Goal: Ask a question: Seek information or help from site administrators or community

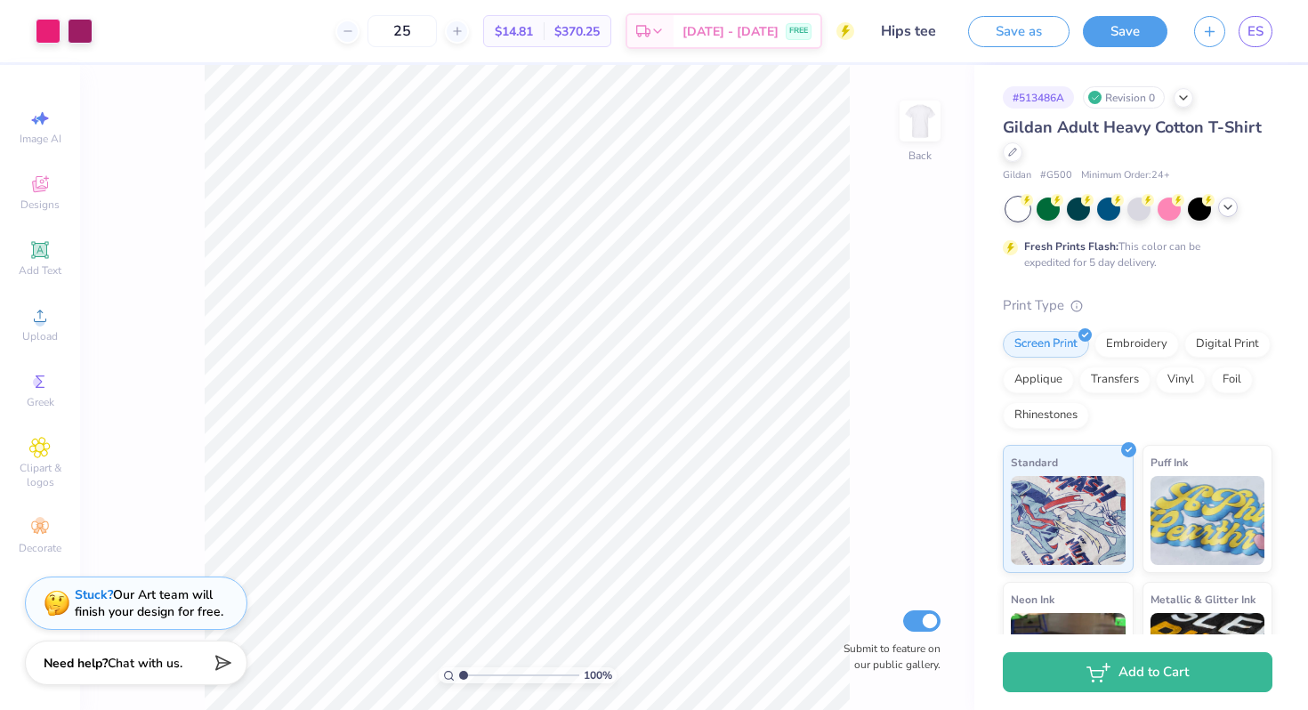
click at [1227, 209] on icon at bounding box center [1228, 207] width 14 height 14
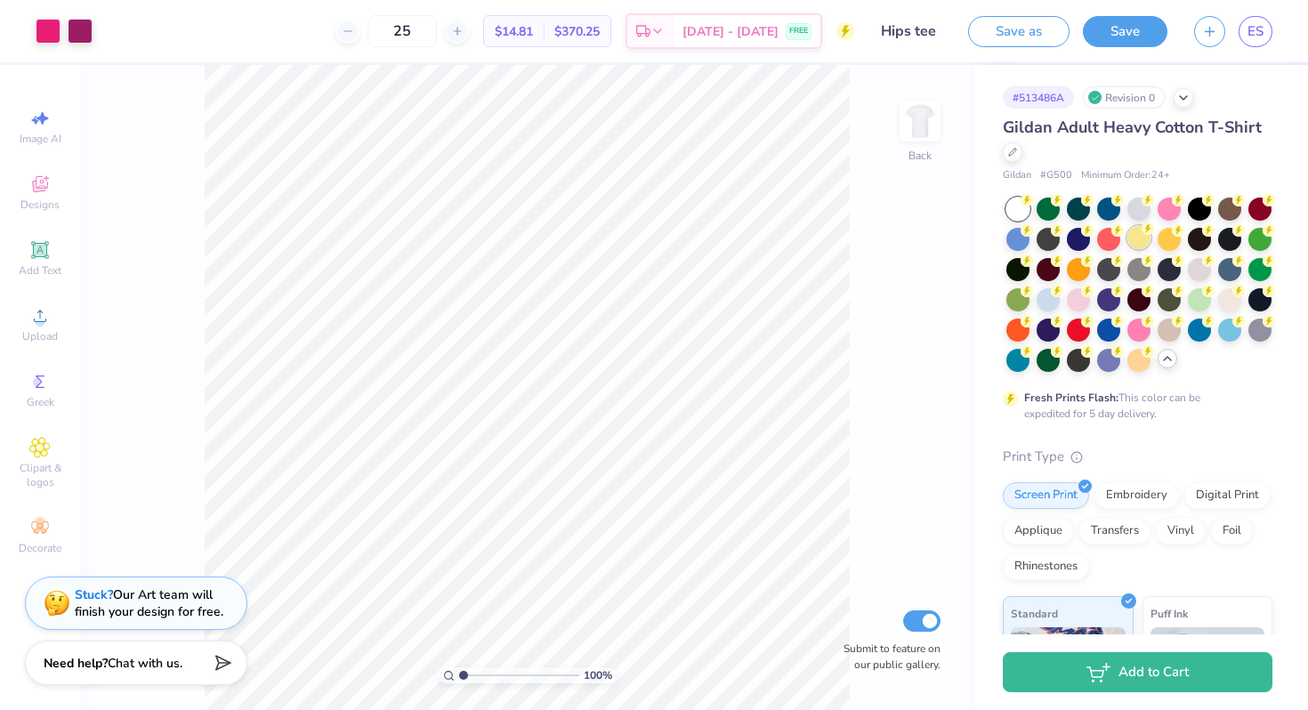
click at [1151, 240] on div at bounding box center [1138, 237] width 23 height 23
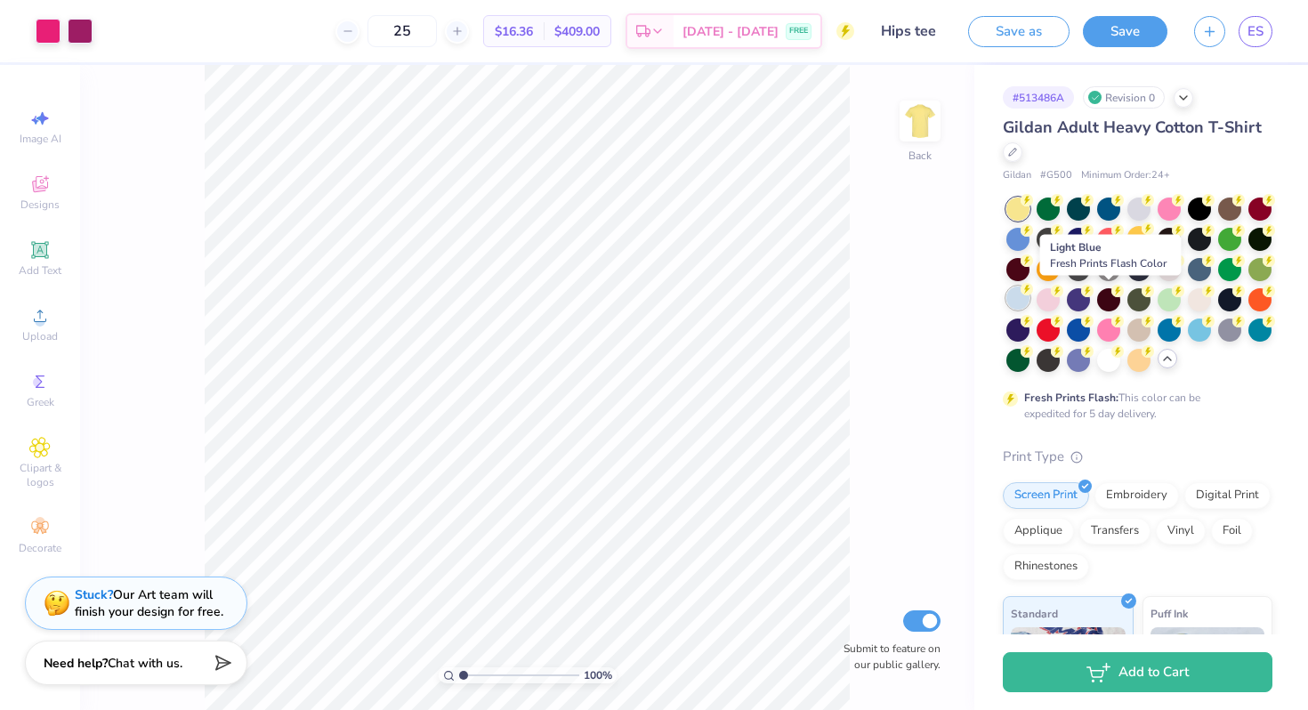
click at [1030, 301] on div at bounding box center [1017, 298] width 23 height 23
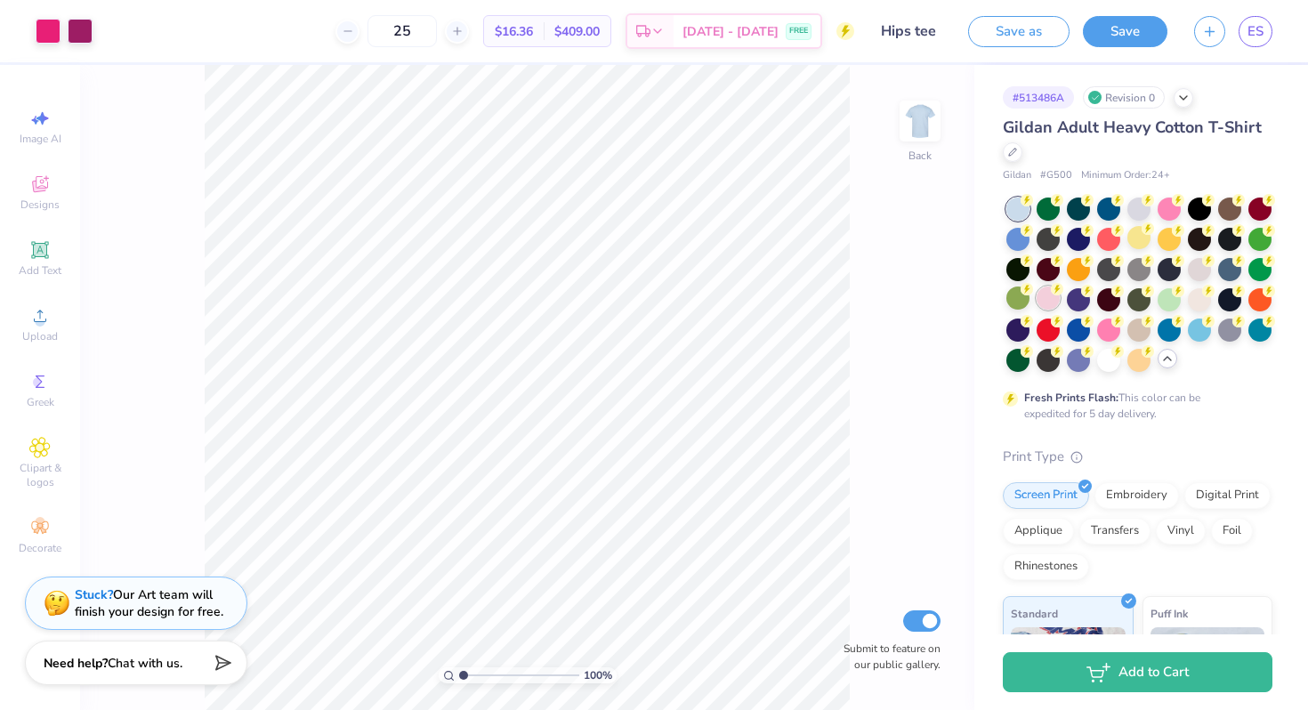
click at [1060, 300] on div at bounding box center [1048, 298] width 23 height 23
click at [1090, 357] on div at bounding box center [1078, 358] width 23 height 23
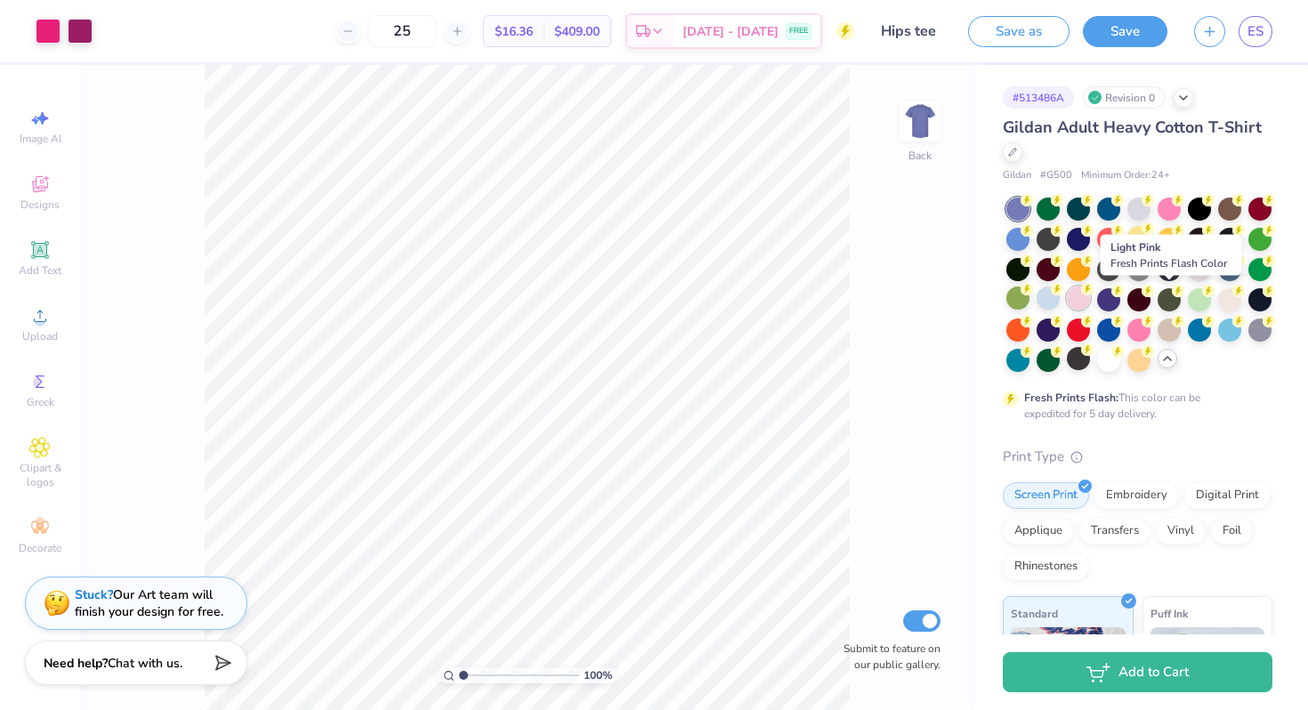
click at [1090, 298] on div at bounding box center [1078, 298] width 23 height 23
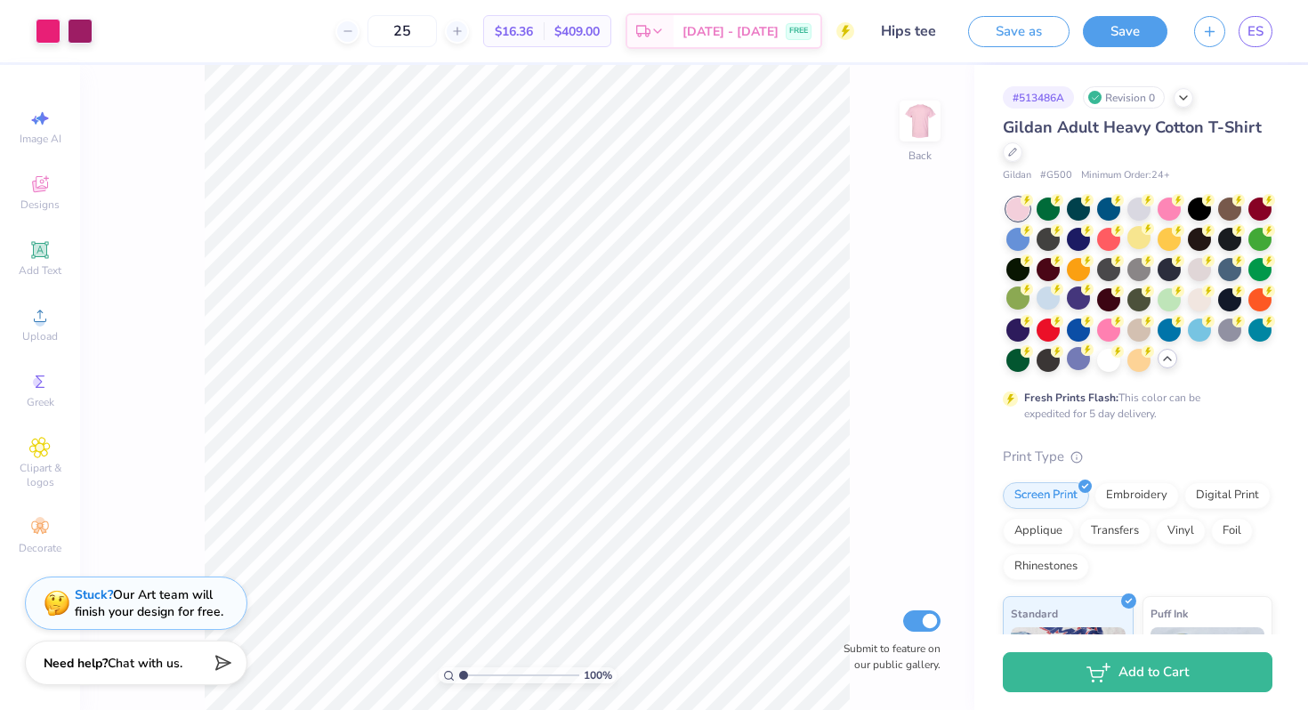
click at [298, 20] on div "25 $16.36 Per Item $409.00 Total Est. Delivery Sep 14 - 17 FREE" at bounding box center [480, 31] width 748 height 62
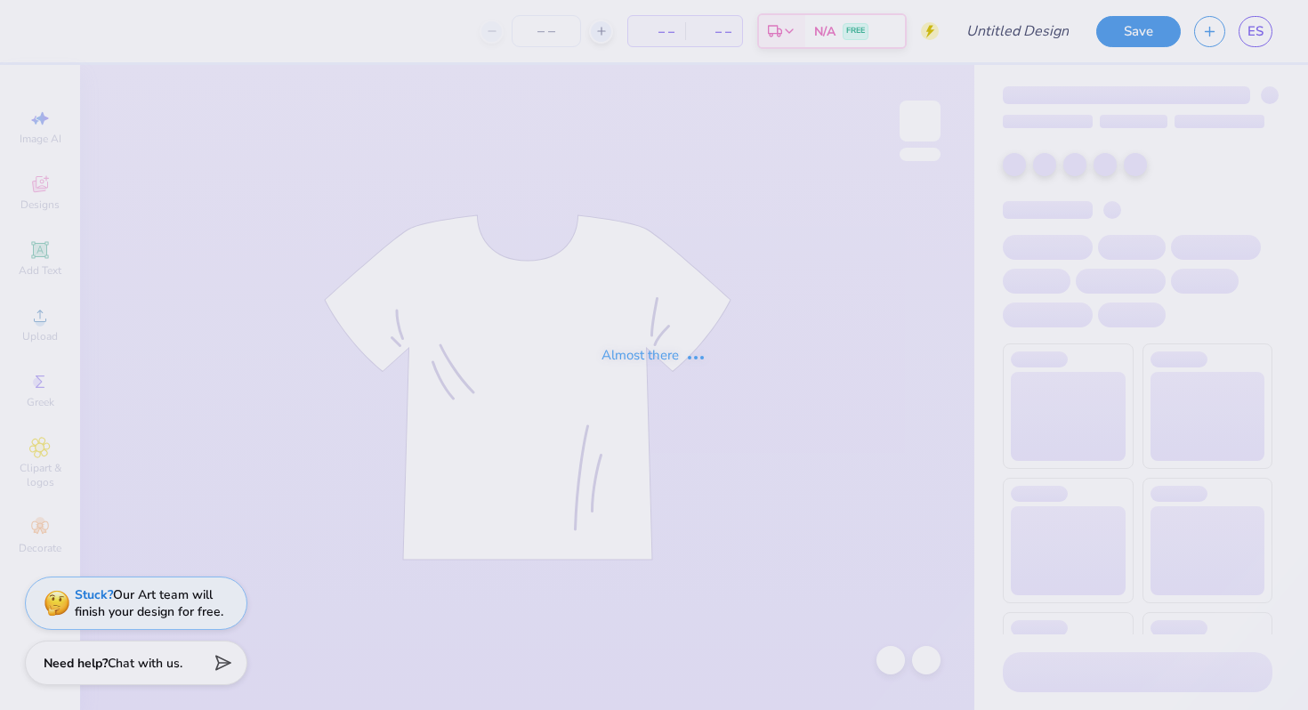
type input "Hips tee"
type input "25"
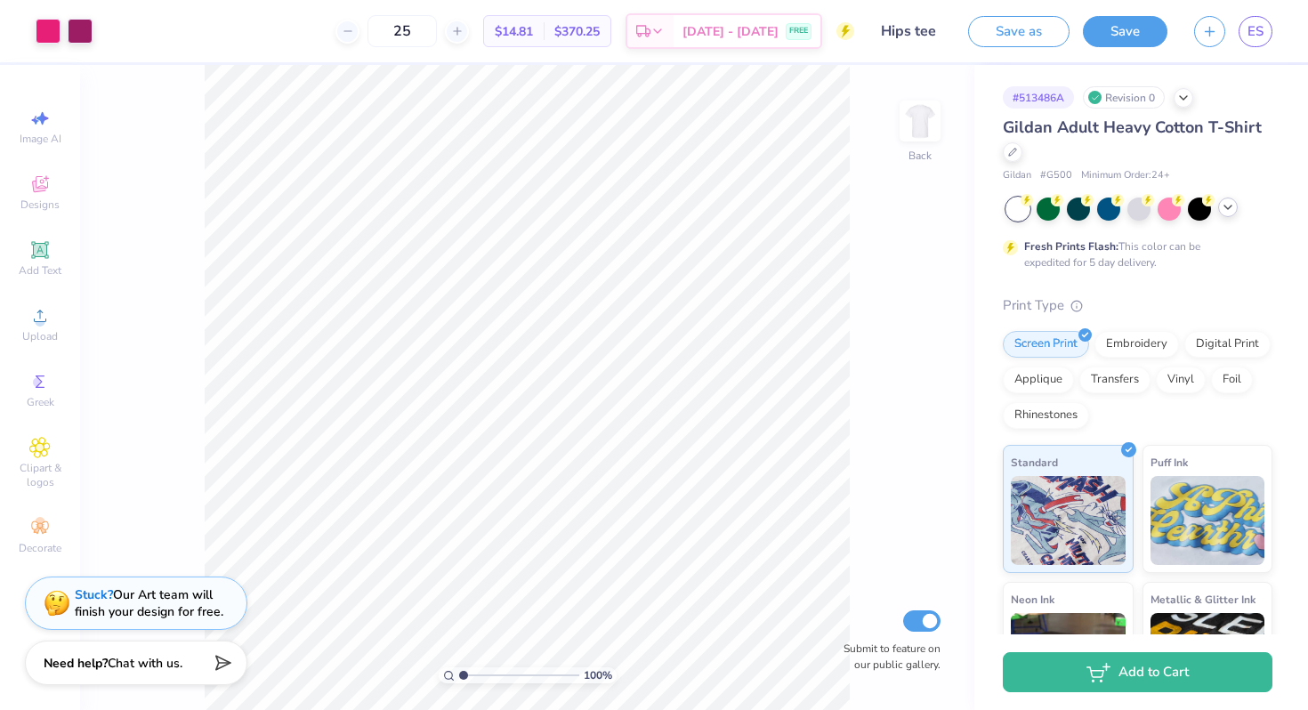
click at [1224, 209] on icon at bounding box center [1228, 207] width 14 height 14
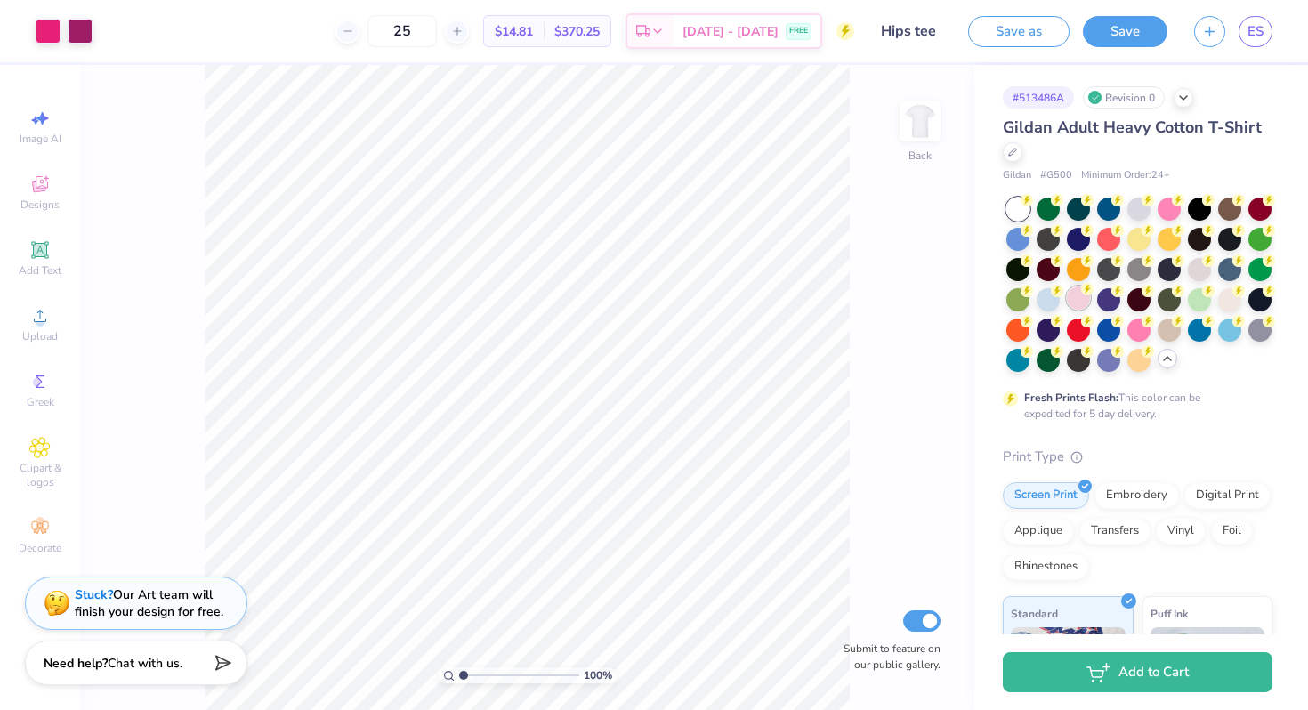
click at [1090, 302] on div at bounding box center [1078, 298] width 23 height 23
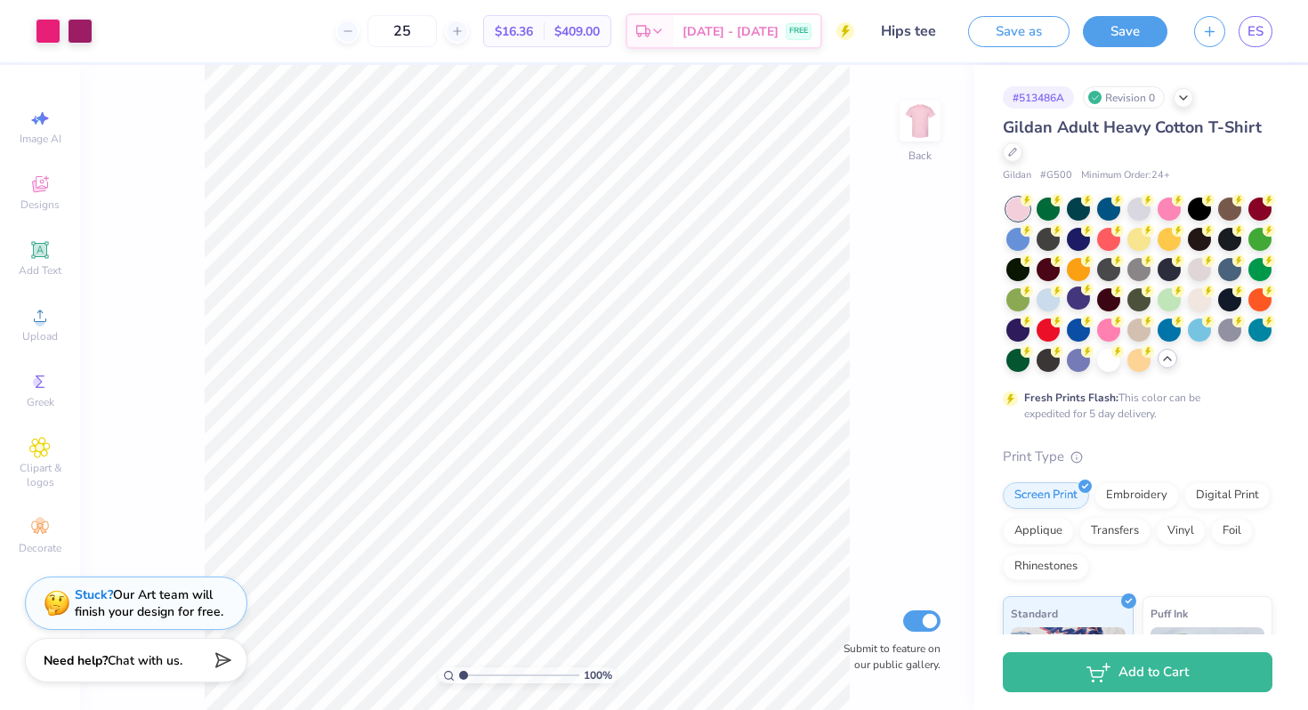
click at [136, 672] on div "Need help? Chat with us." at bounding box center [136, 660] width 222 height 44
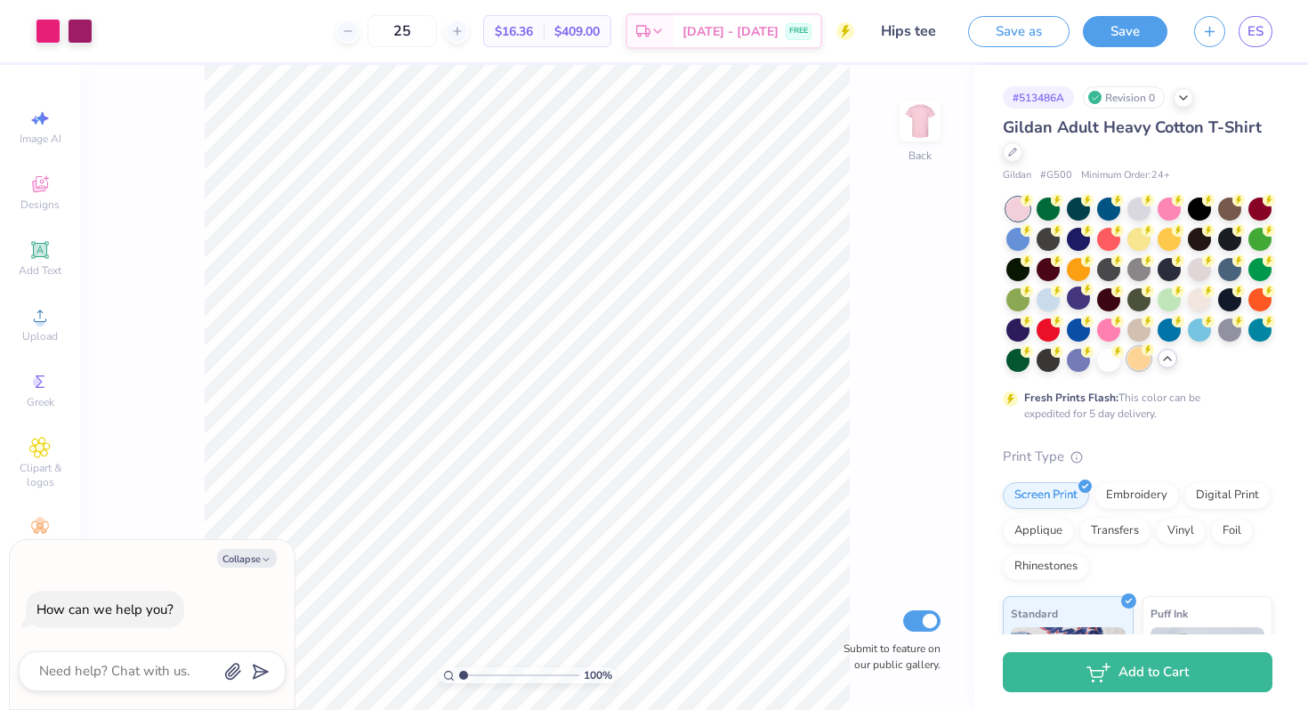
click at [1127, 370] on div at bounding box center [1138, 358] width 23 height 23
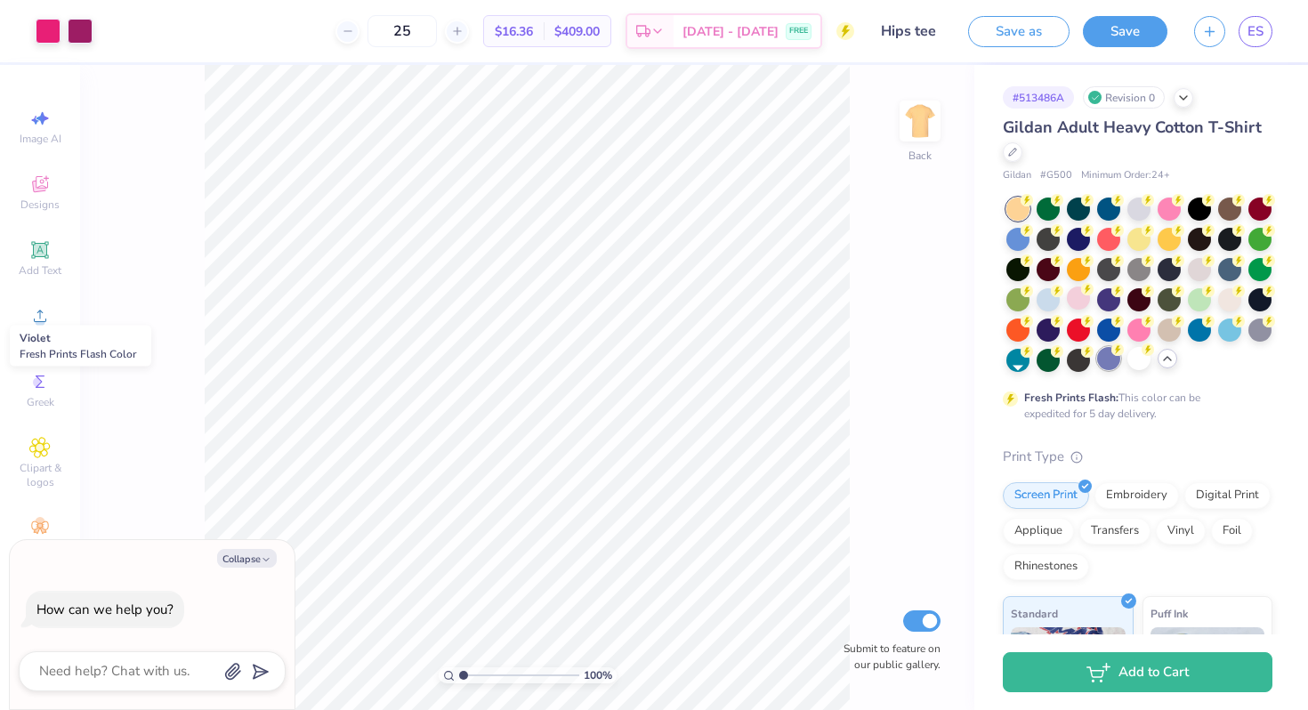
click at [1097, 370] on div at bounding box center [1108, 358] width 23 height 23
click at [1218, 340] on div at bounding box center [1229, 328] width 23 height 23
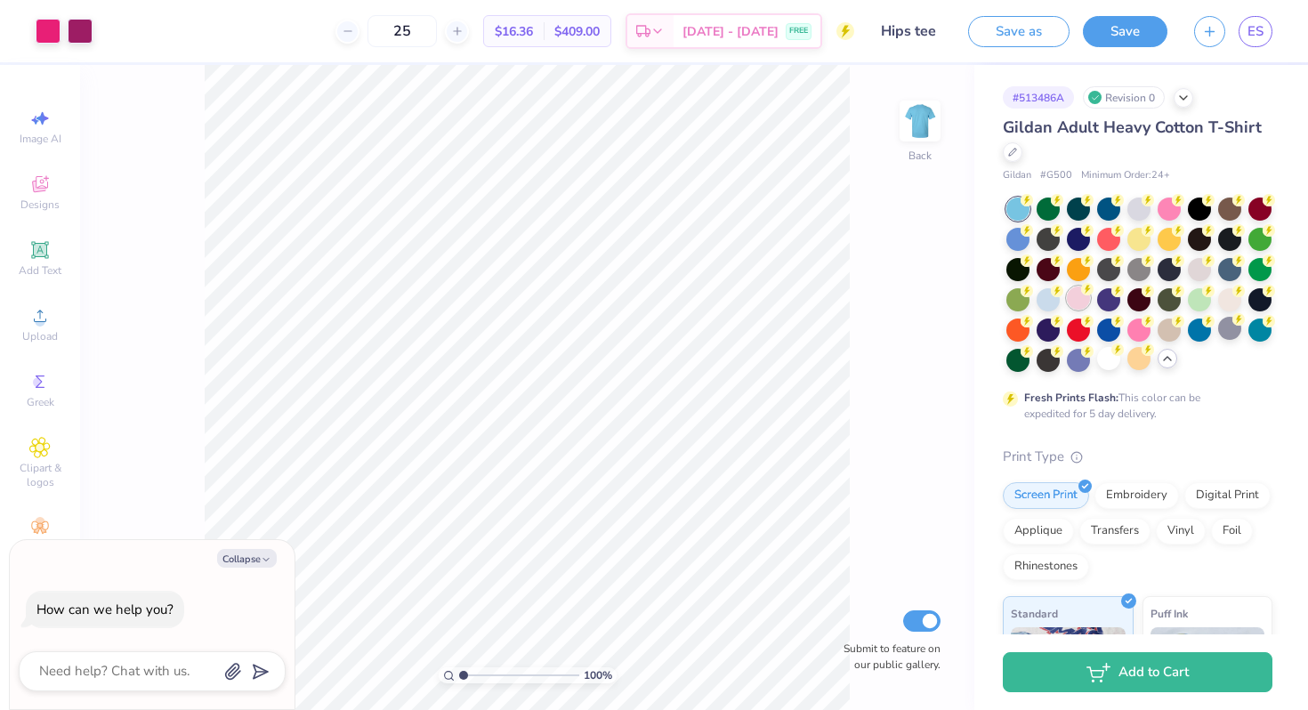
click at [1090, 304] on div at bounding box center [1078, 298] width 23 height 23
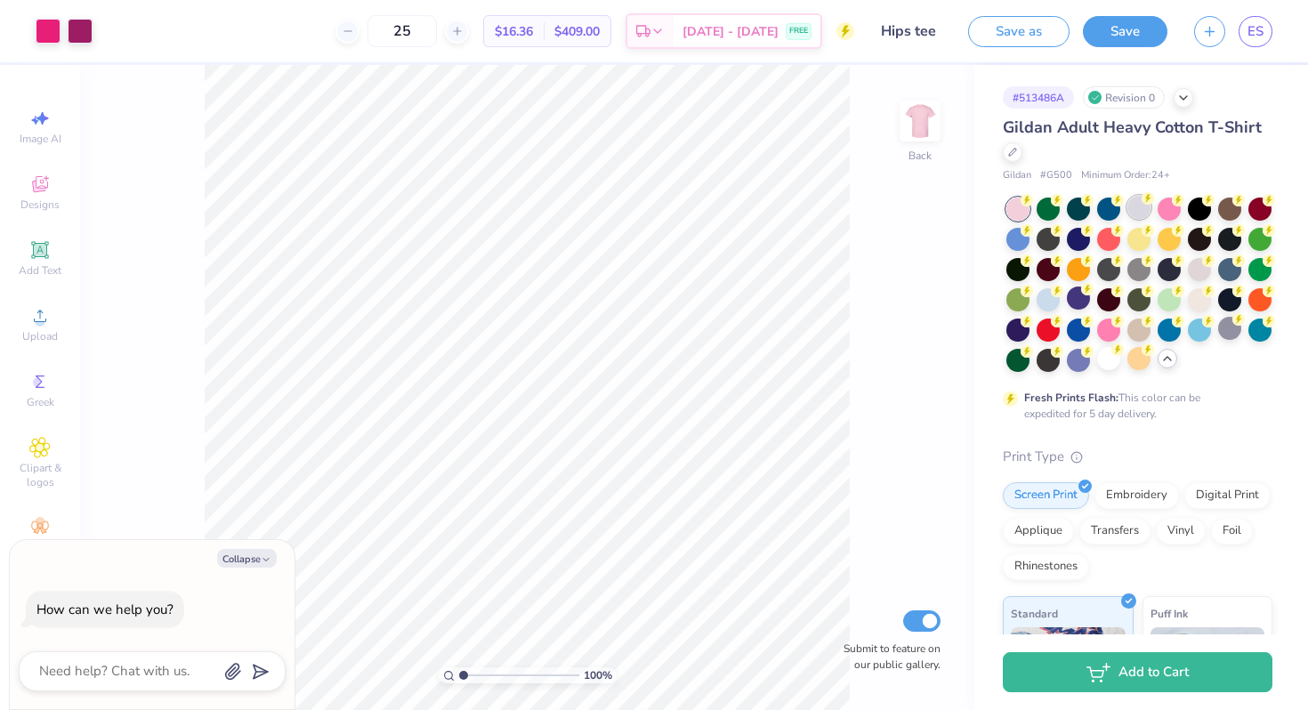
click at [1137, 211] on div at bounding box center [1138, 207] width 23 height 23
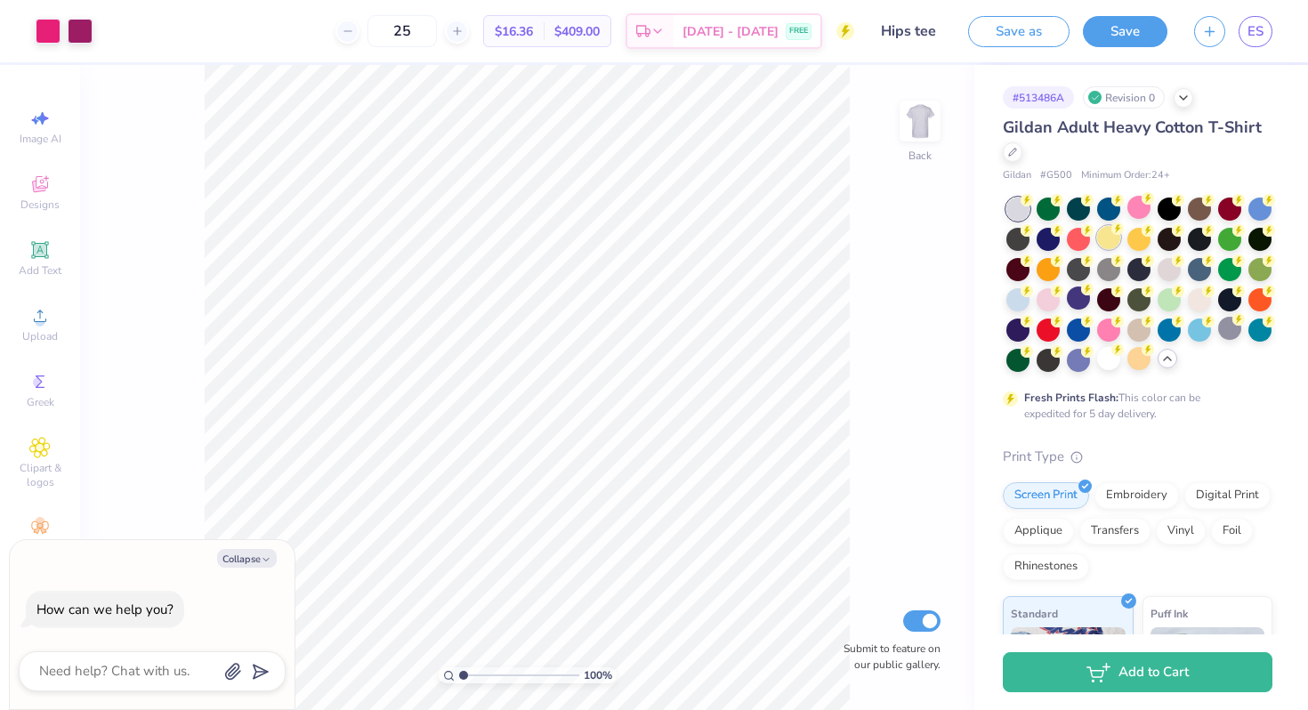
click at [1120, 230] on div at bounding box center [1108, 237] width 23 height 23
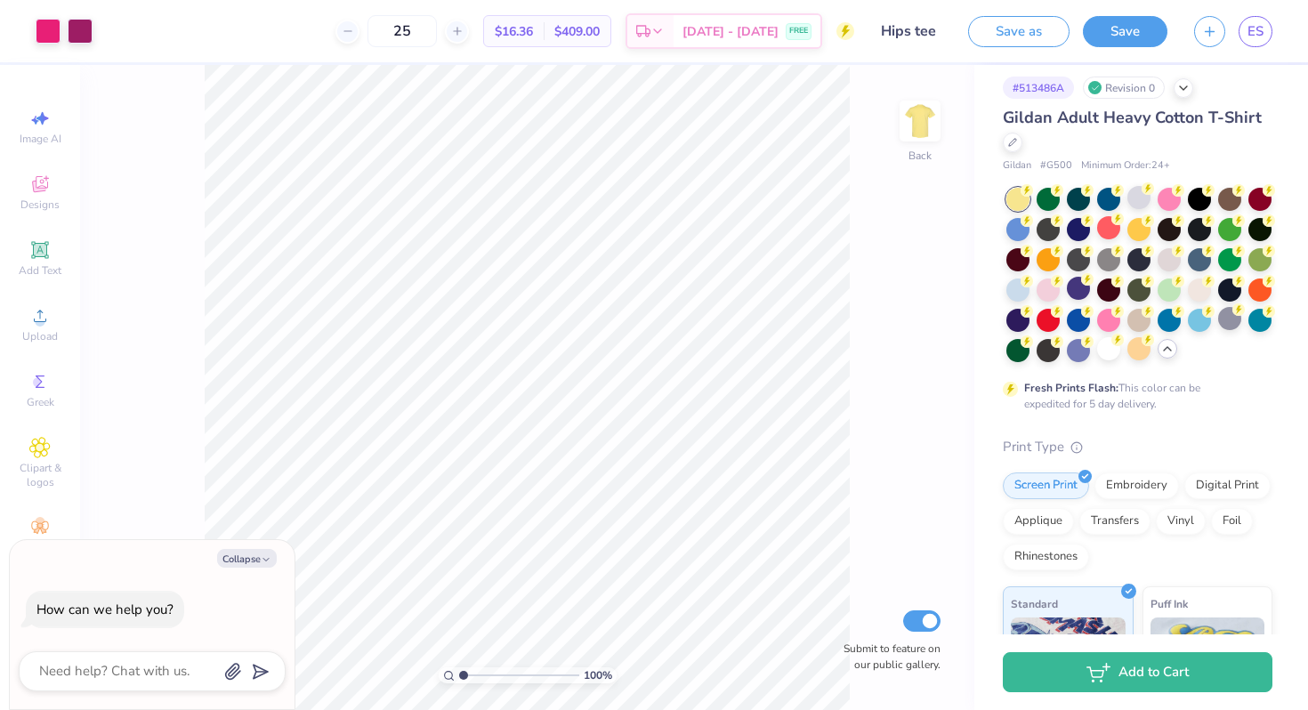
scroll to position [11, 0]
click at [1060, 293] on div at bounding box center [1048, 287] width 23 height 23
type textarea "x"
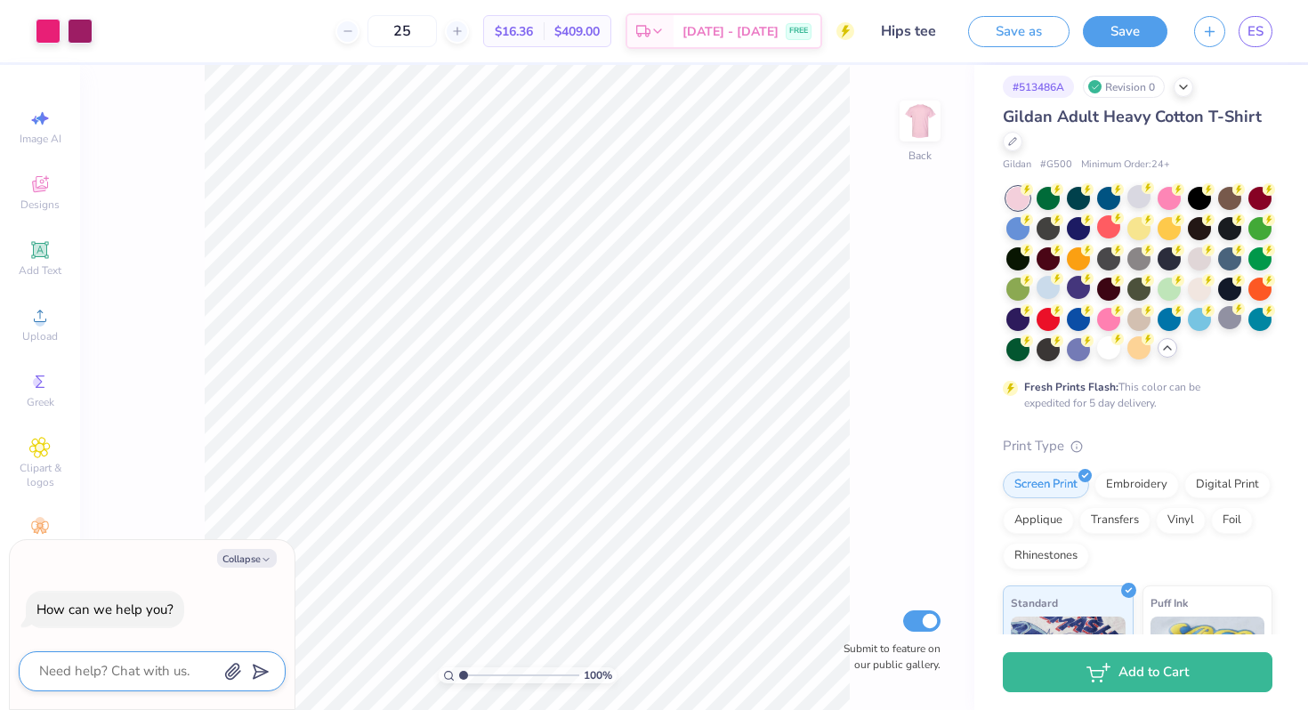
click at [157, 671] on textarea at bounding box center [127, 671] width 181 height 24
type textarea "c"
type textarea "x"
type textarea "ci"
type textarea "x"
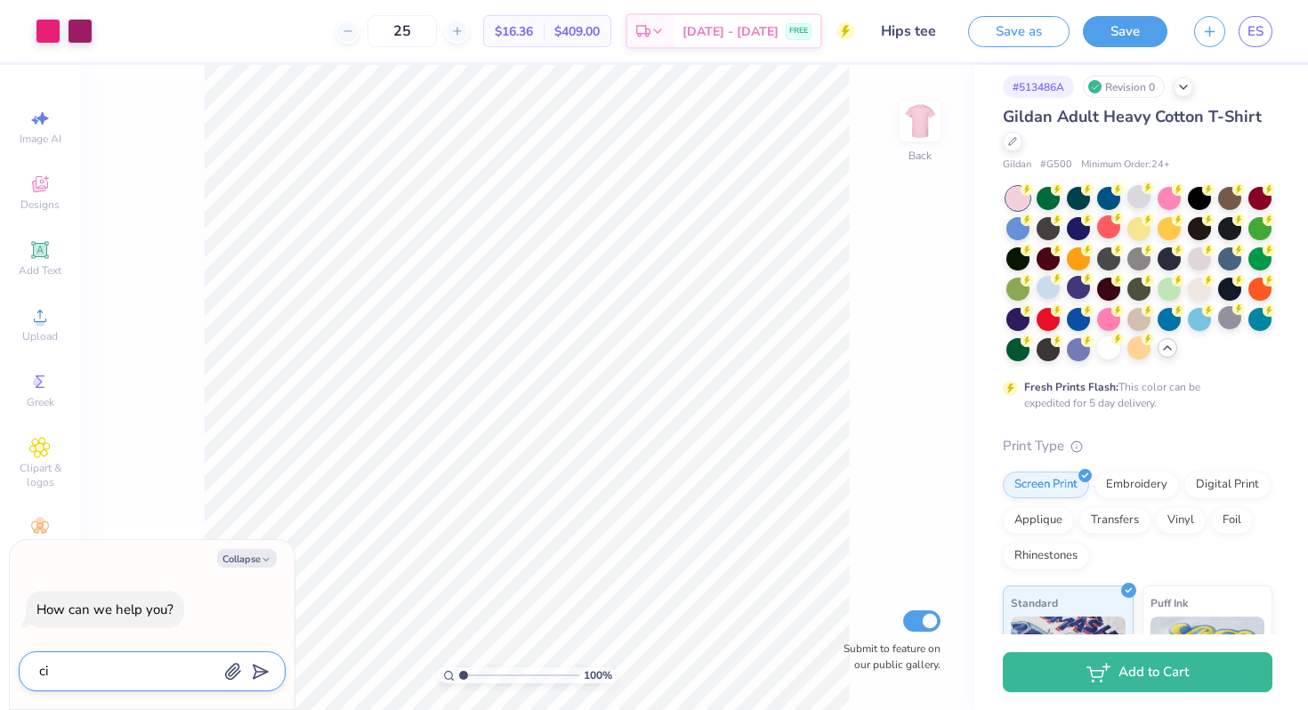
type textarea "c"
type textarea "x"
type textarea "co"
type textarea "x"
type textarea "cou"
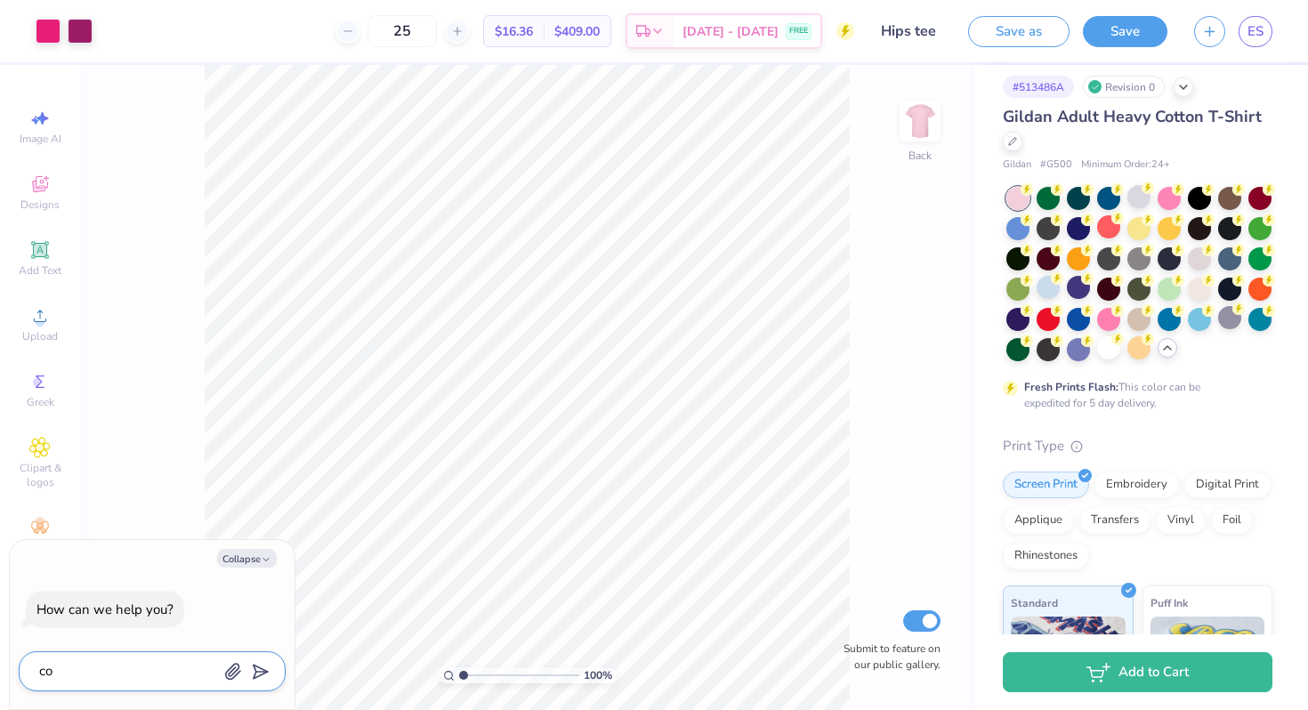
type textarea "x"
type textarea "coul"
type textarea "x"
type textarea "could"
type textarea "x"
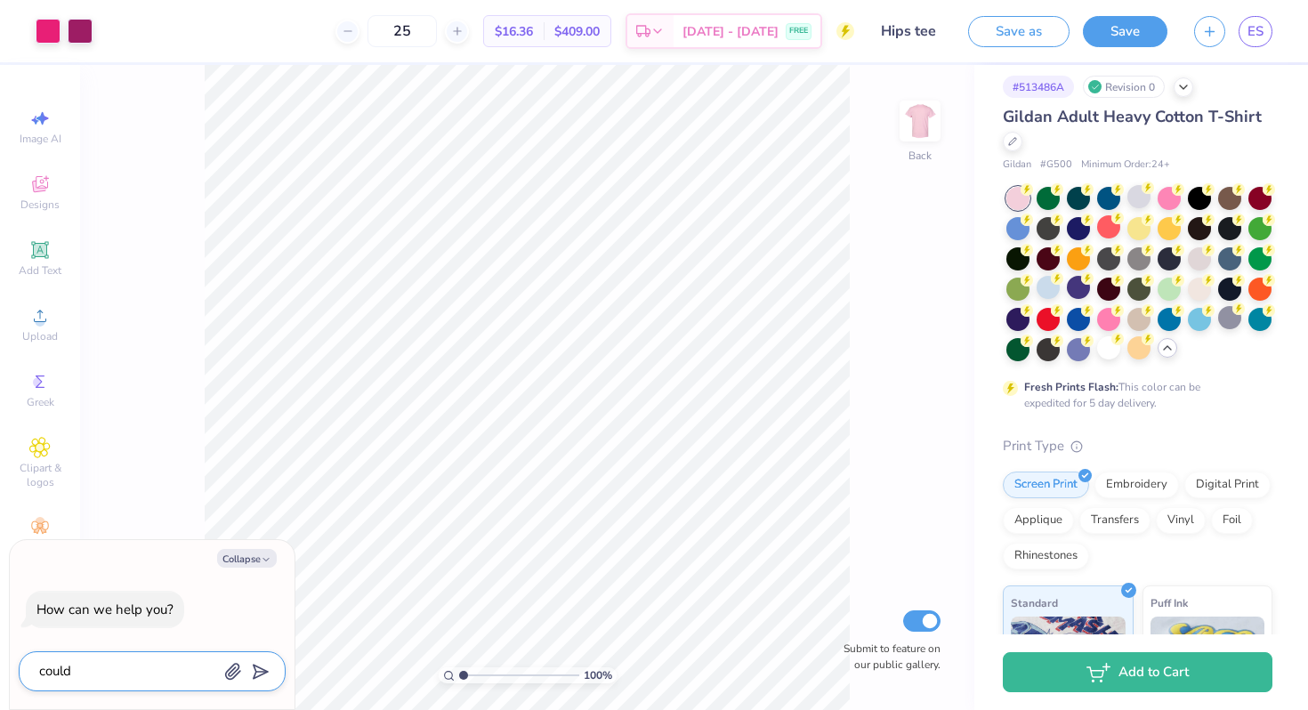
type textarea "could"
type textarea "x"
type textarea "could i"
type textarea "x"
type textarea "could i"
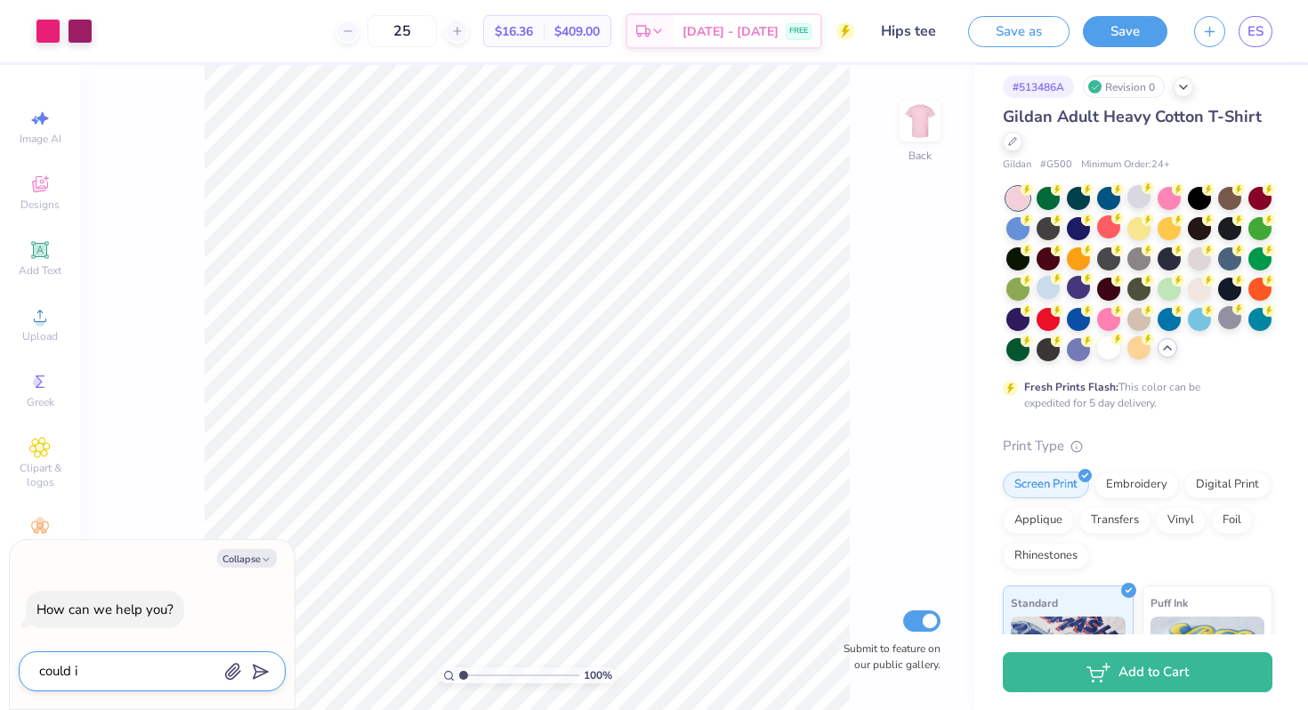
type textarea "x"
type textarea "could i g"
type textarea "x"
type textarea "could i ge"
type textarea "x"
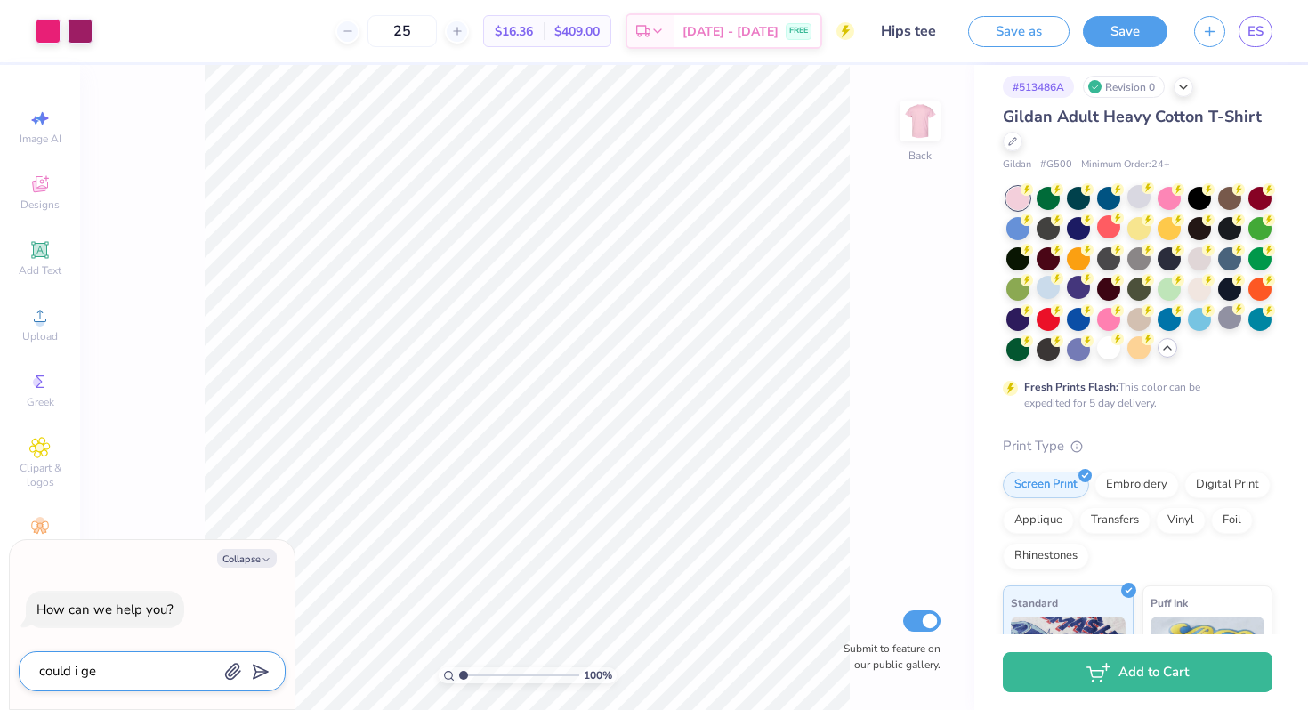
type textarea "could i get"
type textarea "x"
type textarea "could i get"
type textarea "x"
type textarea "could i get l"
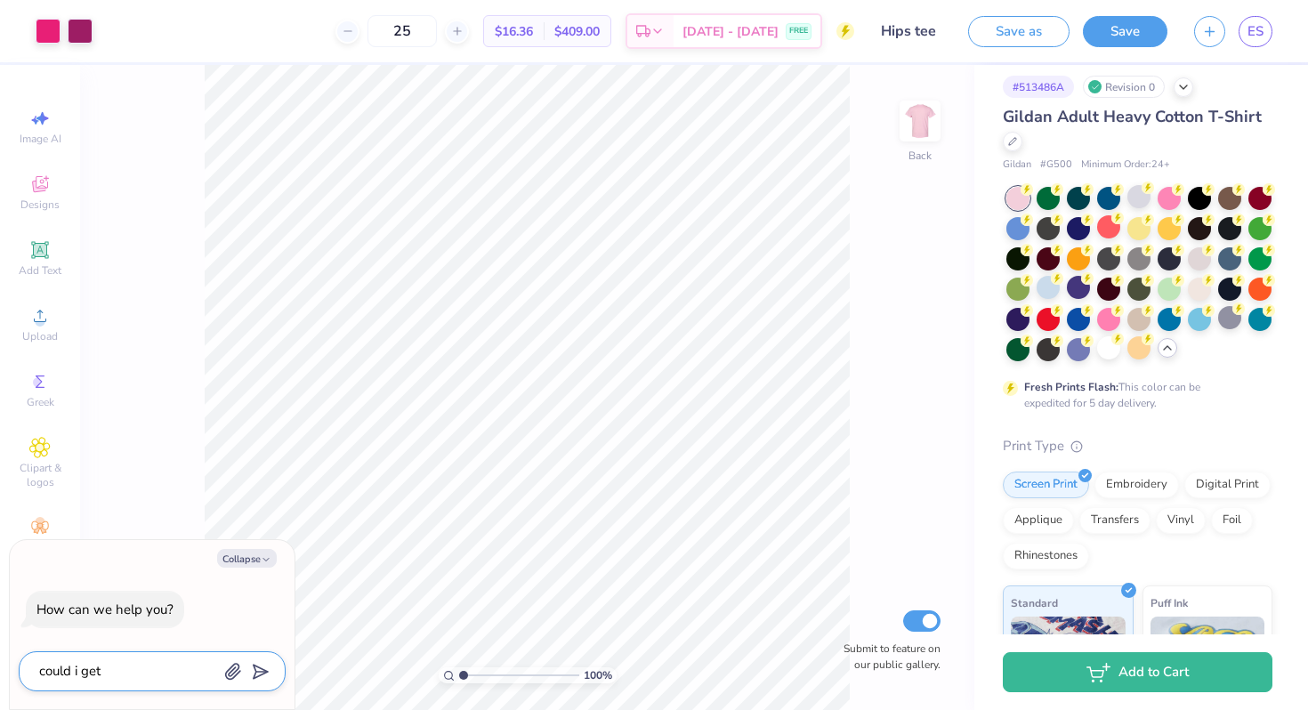
type textarea "x"
type textarea "could i get li"
type textarea "x"
type textarea "could i get lik"
type textarea "x"
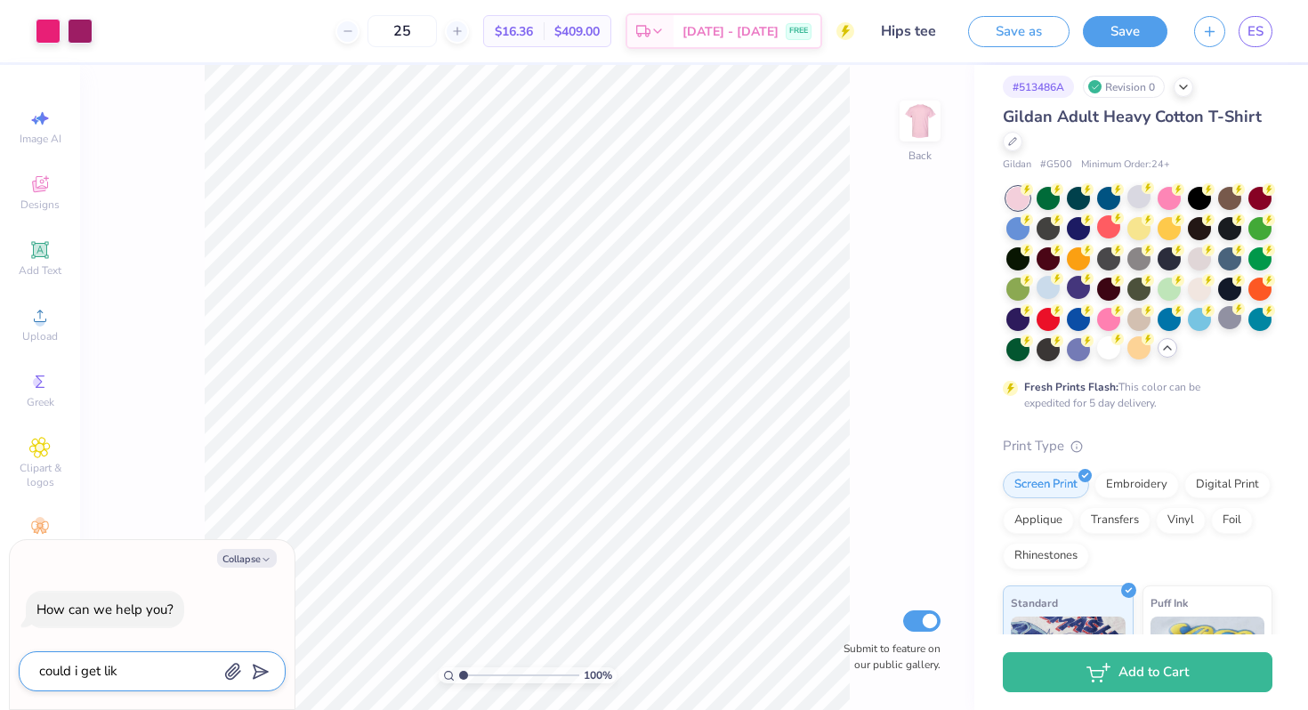
type textarea "could i get like"
type textarea "x"
type textarea "could i get like"
type textarea "x"
type textarea "could i get like a"
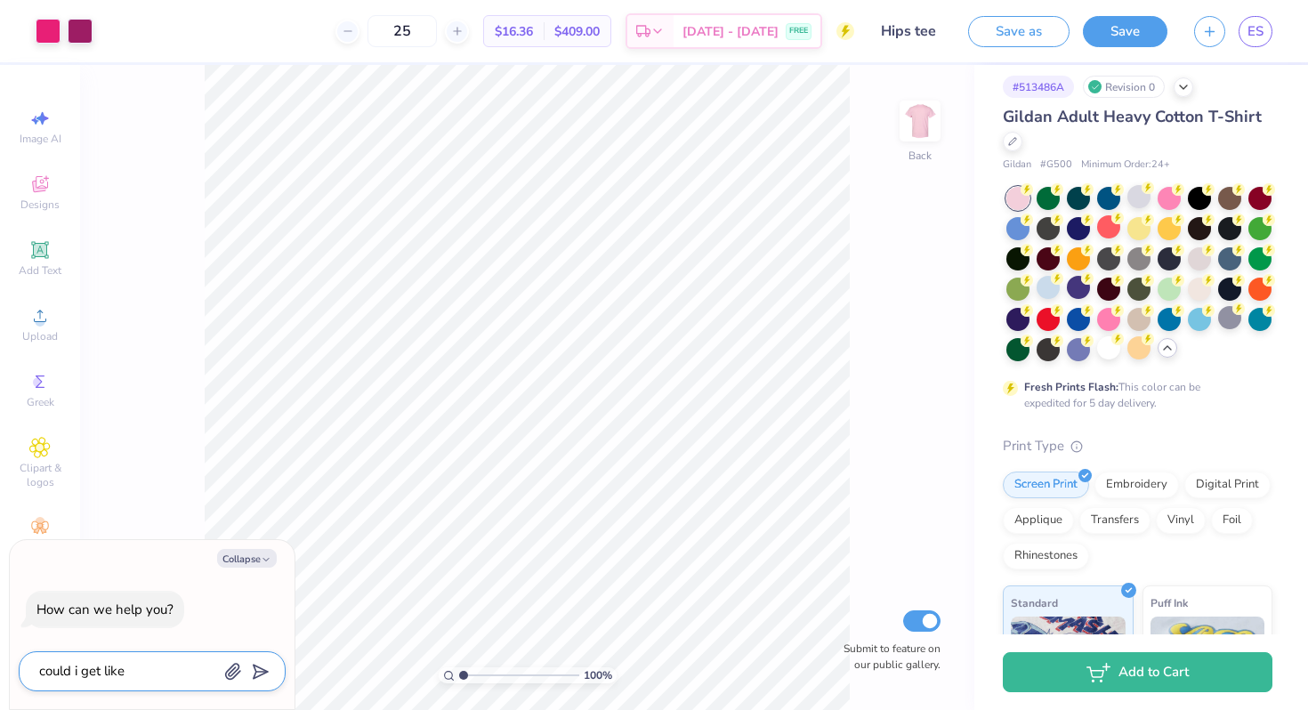
type textarea "x"
type textarea "could i get like a"
type textarea "x"
type textarea "could i get like a w"
type textarea "x"
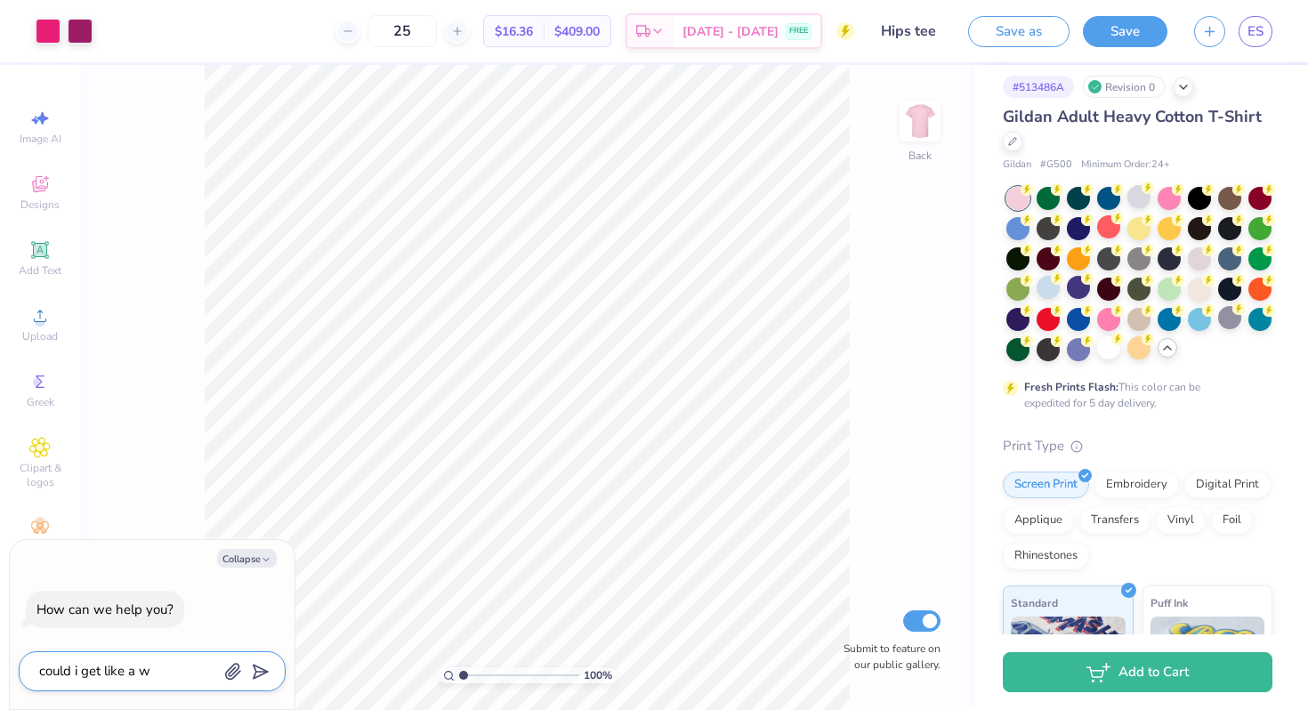
type textarea "could i get like a wh"
type textarea "x"
type textarea "could i get like a whi"
type textarea "x"
type textarea "could i get like a whit"
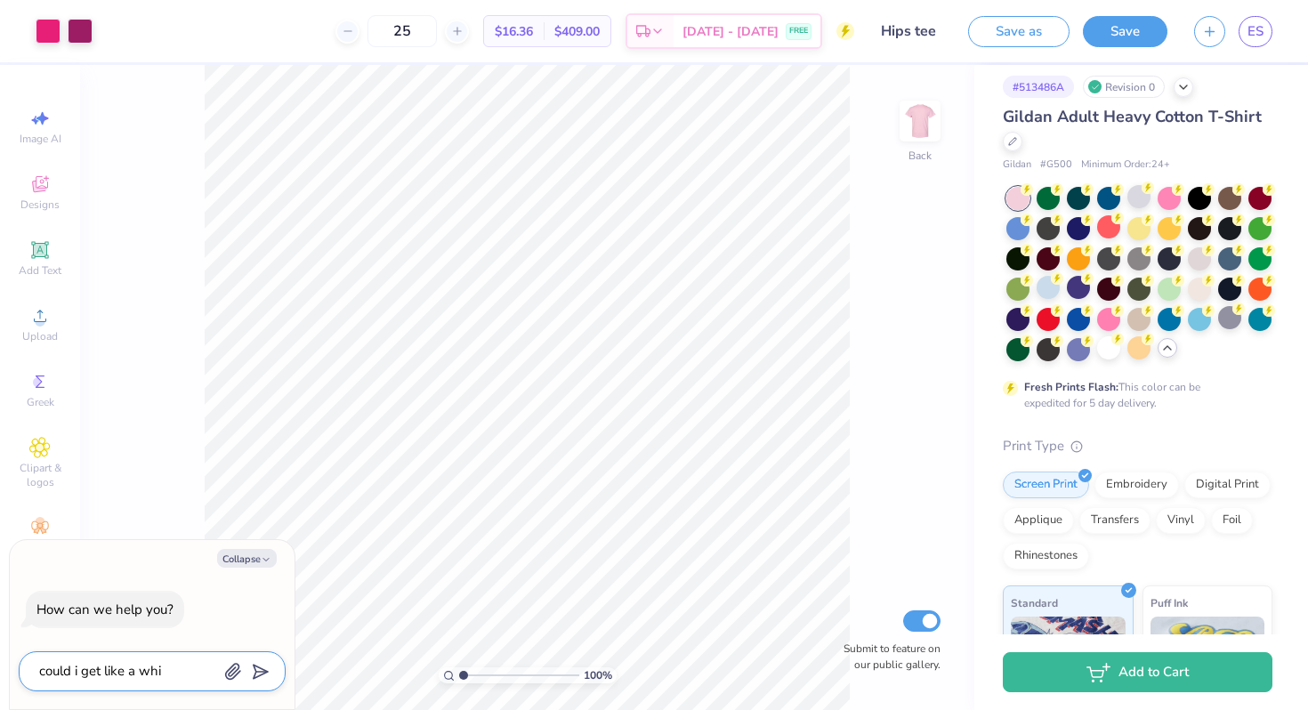
type textarea "x"
type textarea "could i get like a white"
type textarea "x"
type textarea "could i get like a white"
type textarea "x"
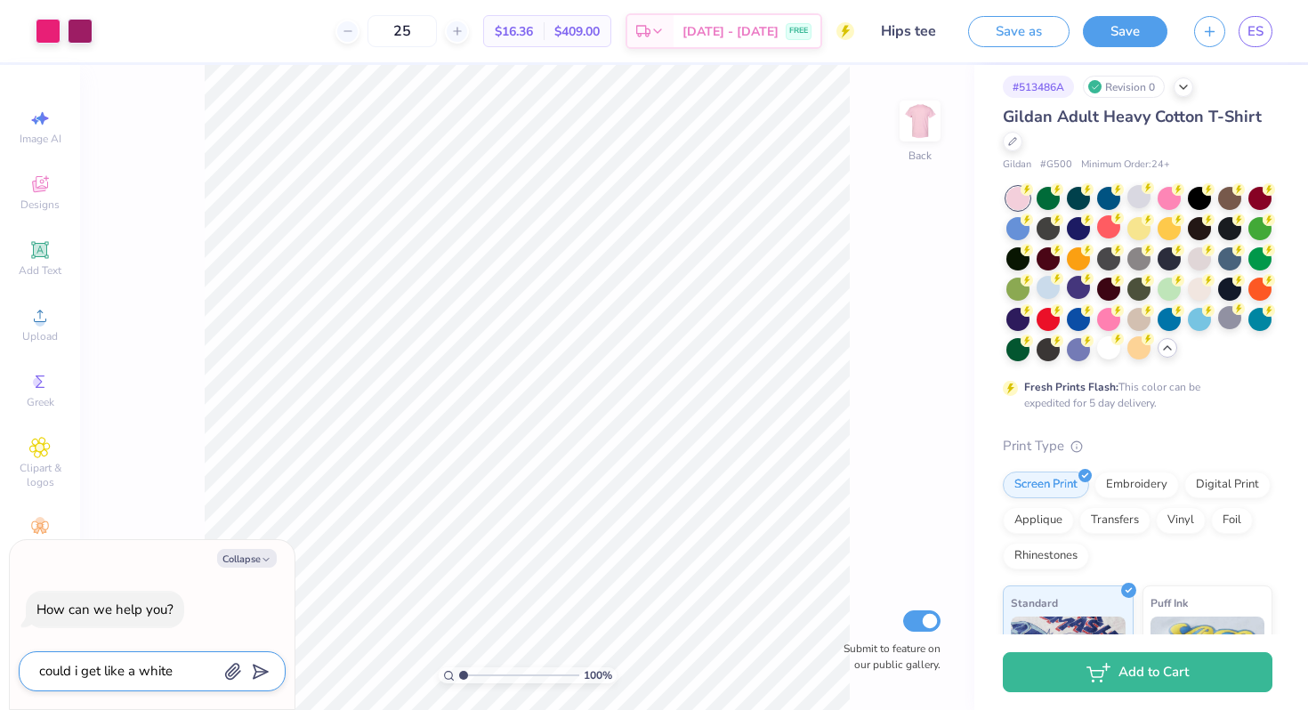
type textarea "could i get like a white b"
type textarea "x"
type textarea "could i get like a [PERSON_NAME]"
type textarea "x"
type textarea "could i get like a white bac"
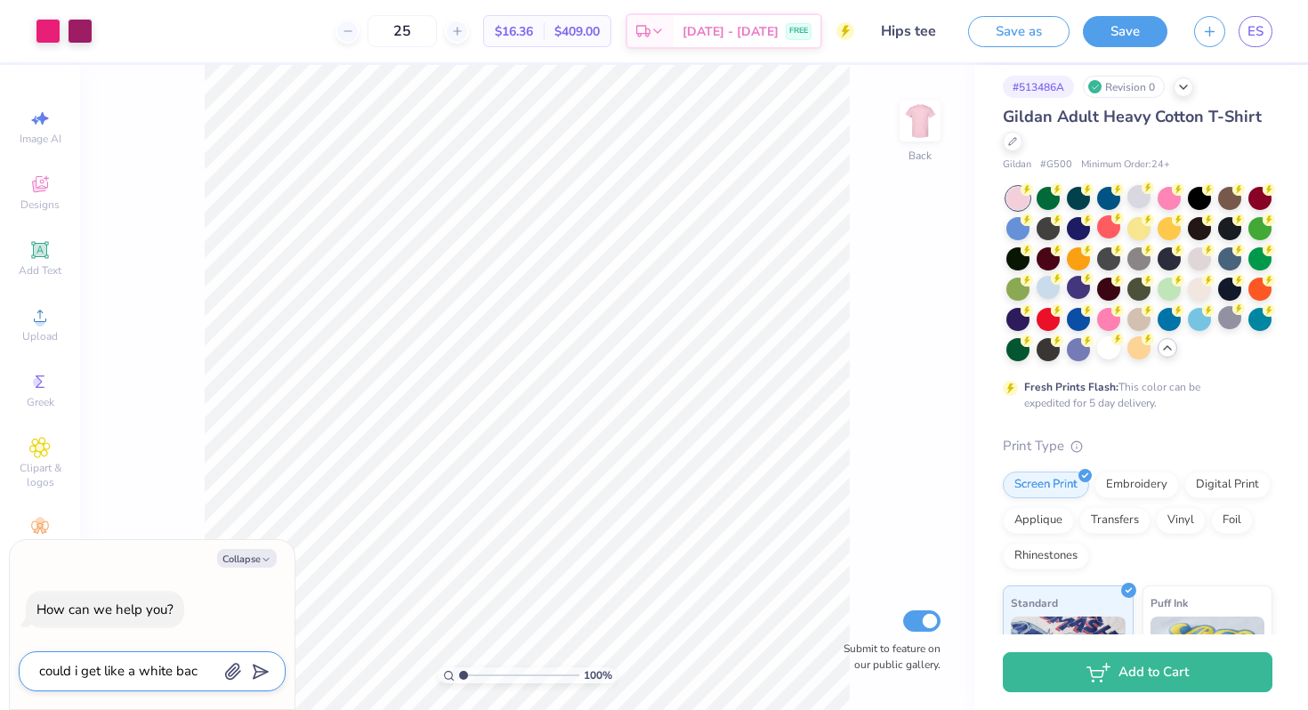
type textarea "x"
type textarea "could i get like a white back"
type textarea "x"
type textarea "could i get like a white backg"
type textarea "x"
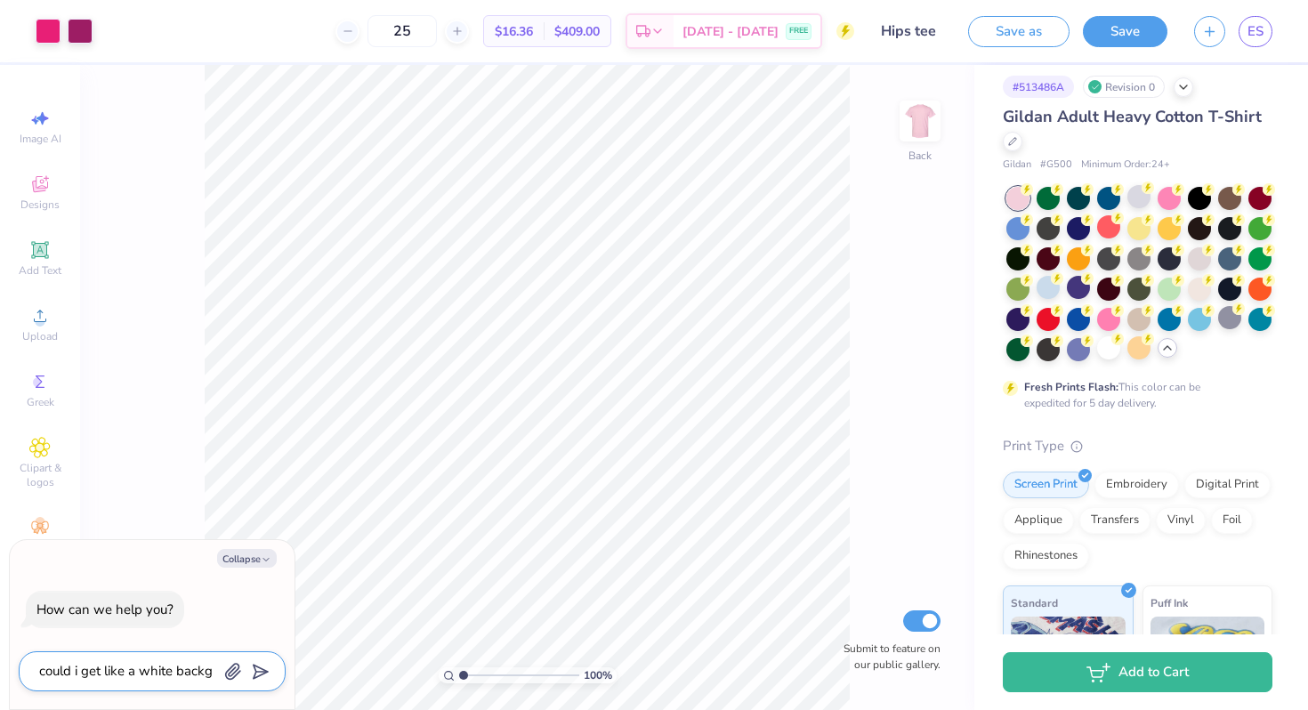
type textarea "could i get like a white backgr"
type textarea "x"
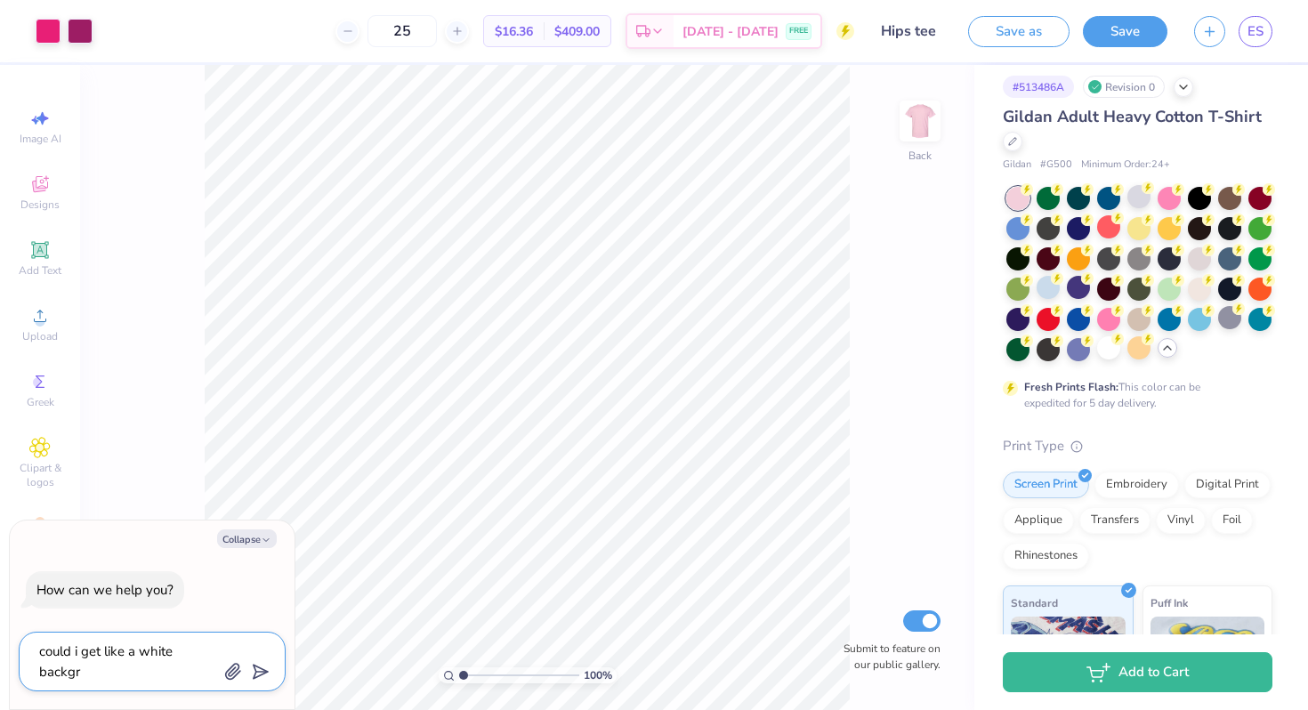
type textarea "could i get like a white backgro"
type textarea "x"
type textarea "could i get like a white backgrou"
type textarea "x"
type textarea "could i get like a white backgroun"
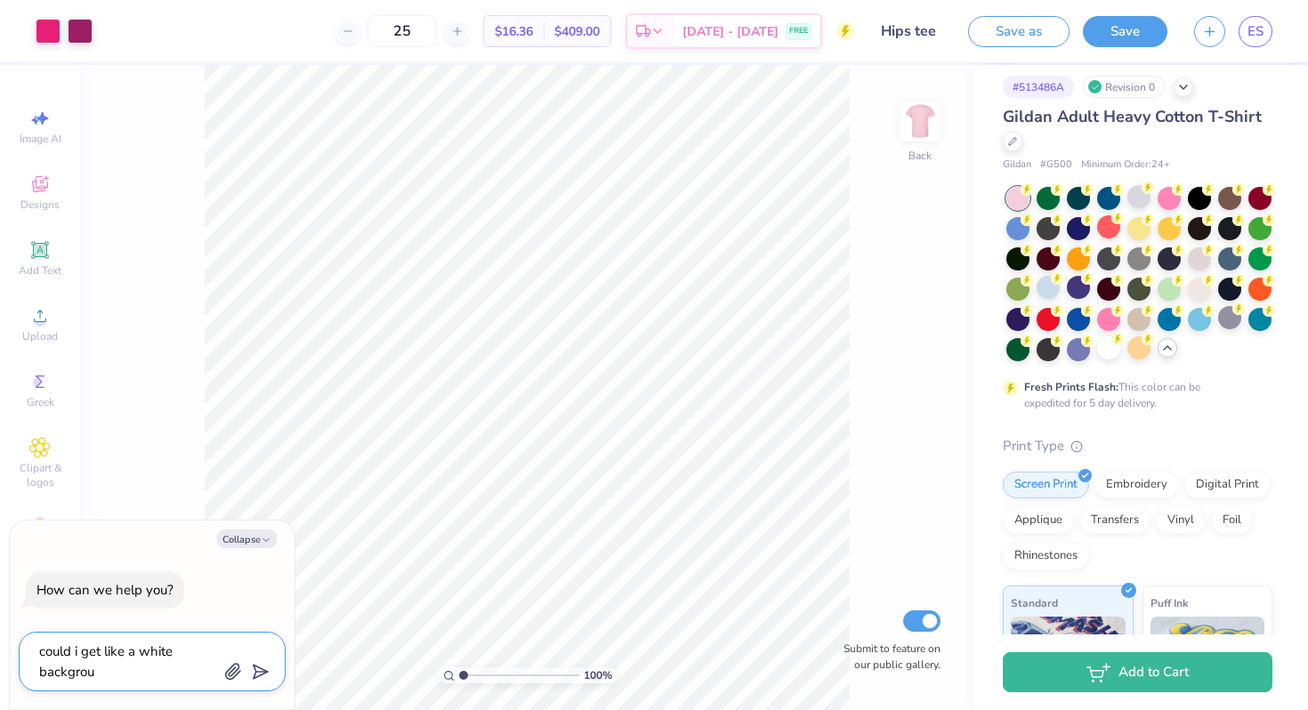
type textarea "x"
type textarea "could i get like a white background"
type textarea "x"
type textarea "could i get like a white background"
type textarea "x"
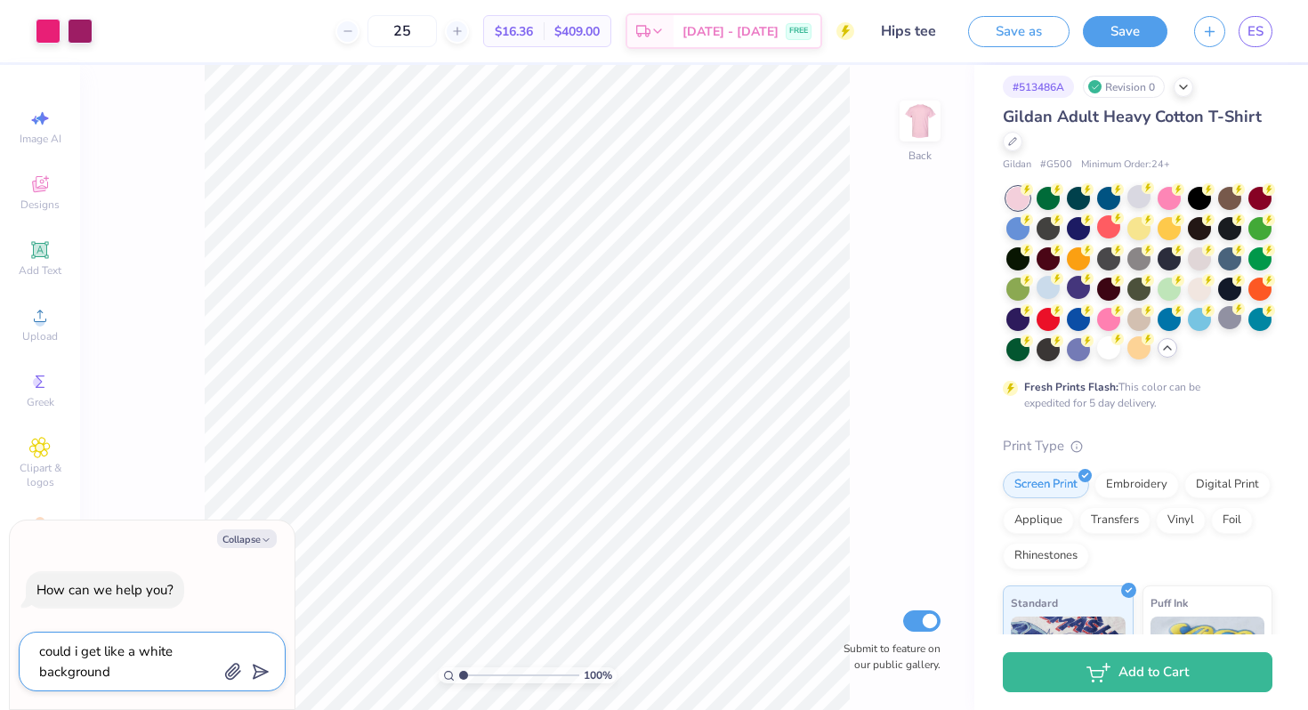
type textarea "could i get like a white background a"
type textarea "x"
type textarea "could i get like a white background ar"
type textarea "x"
type textarea "could i get like a white background aro"
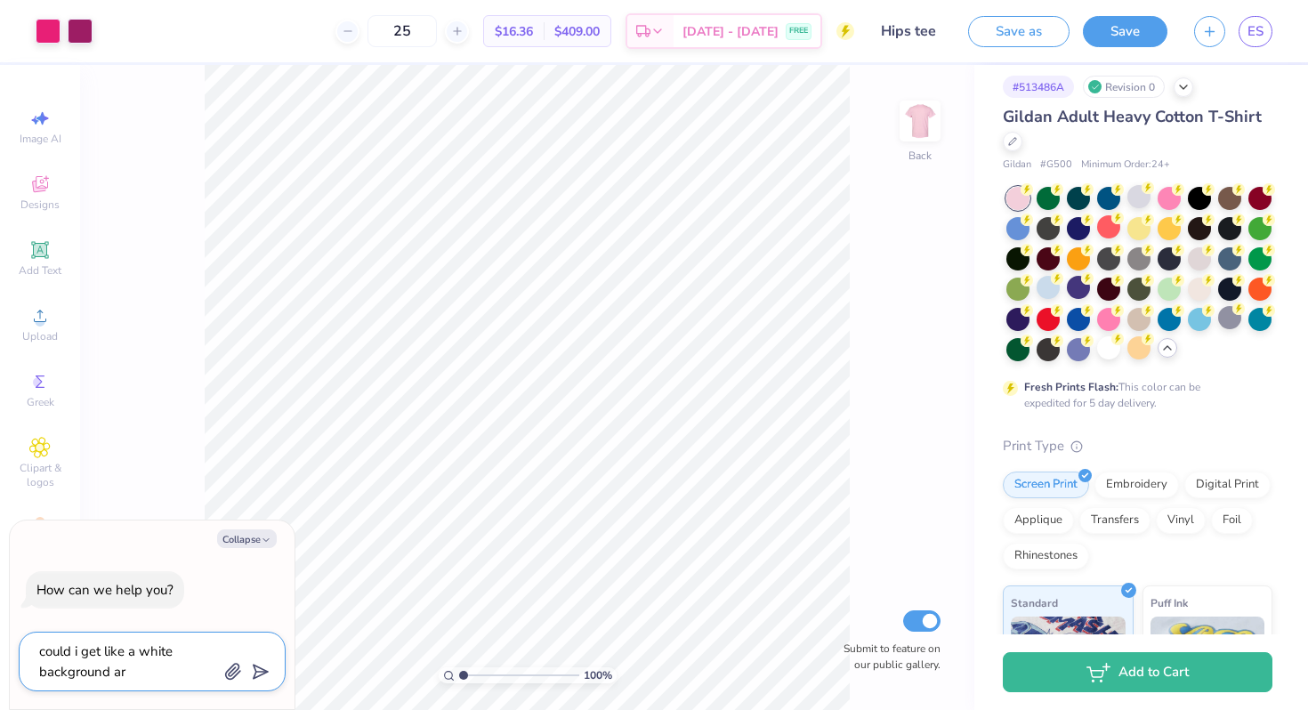
type textarea "x"
type textarea "could i get like a white background arou"
type textarea "x"
type textarea "could i get like a white background aroun"
type textarea "x"
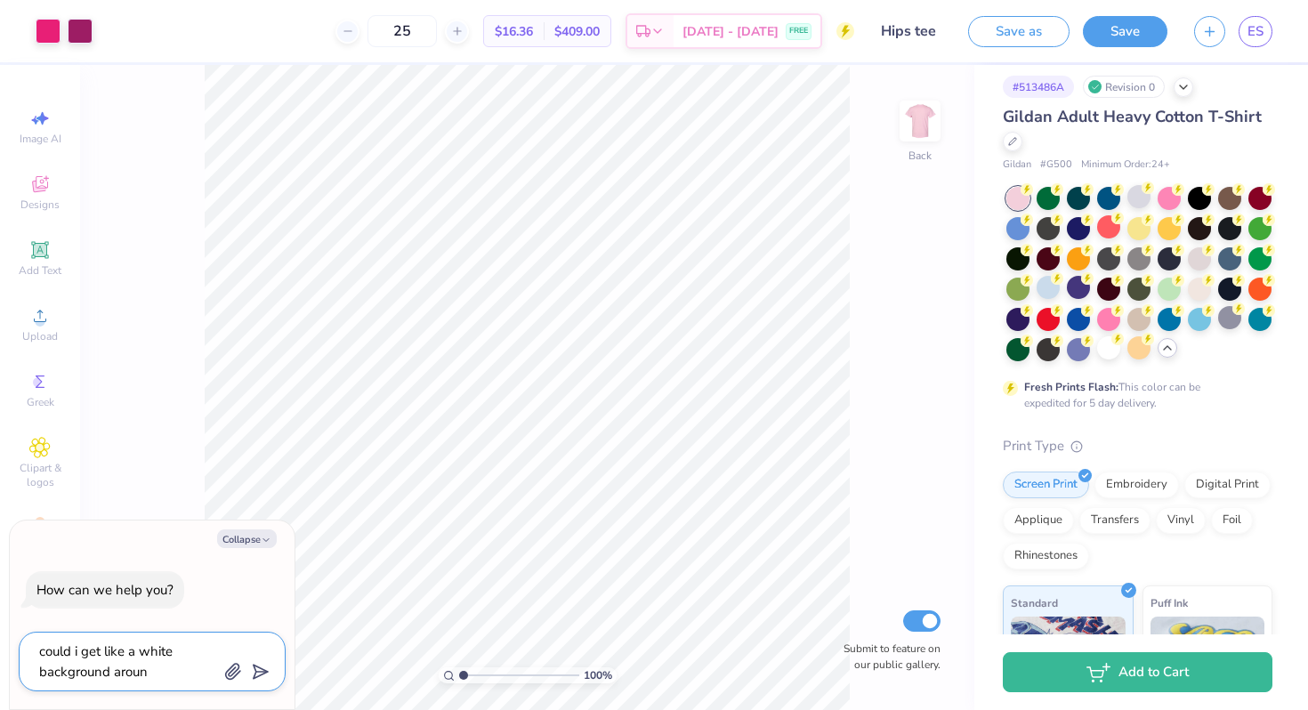
type textarea "could i get like a white background around"
type textarea "x"
type textarea "could i get like a white background around"
type textarea "x"
type textarea "could i get like a white background around t"
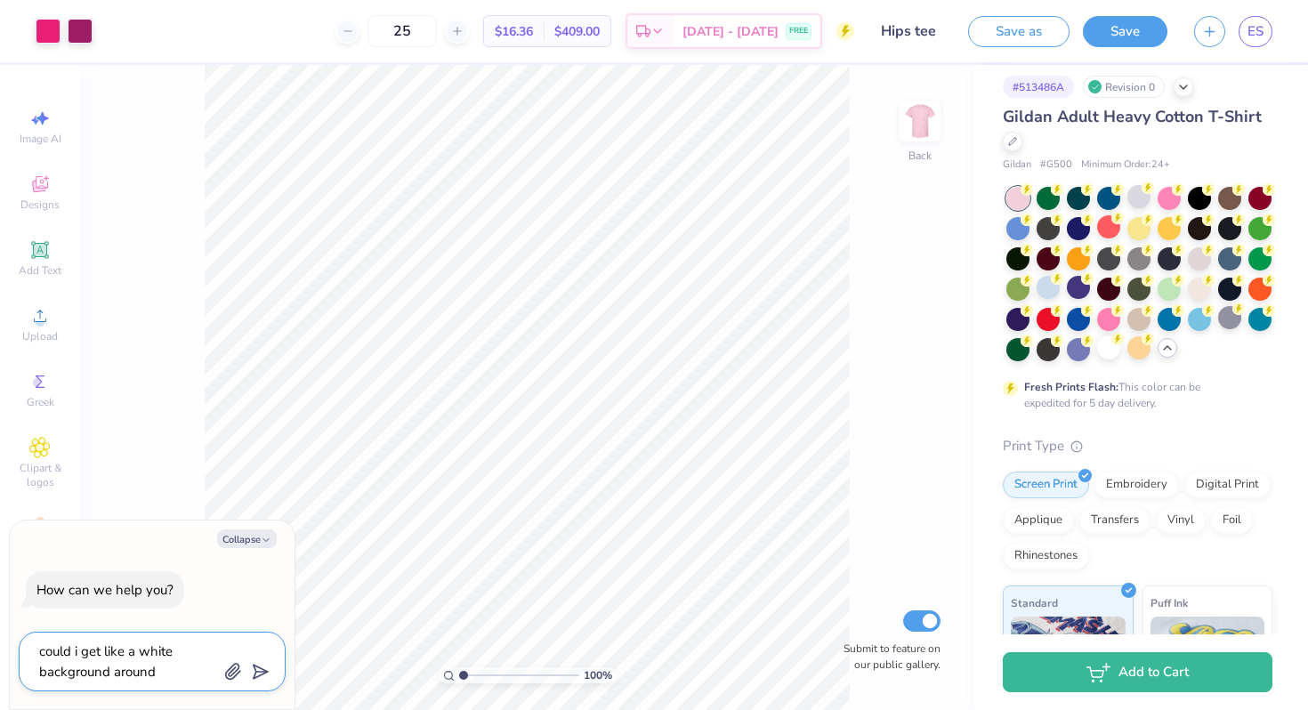
type textarea "x"
type textarea "could i get like a white background around th"
type textarea "x"
type textarea "could i get like a white background around the"
type textarea "x"
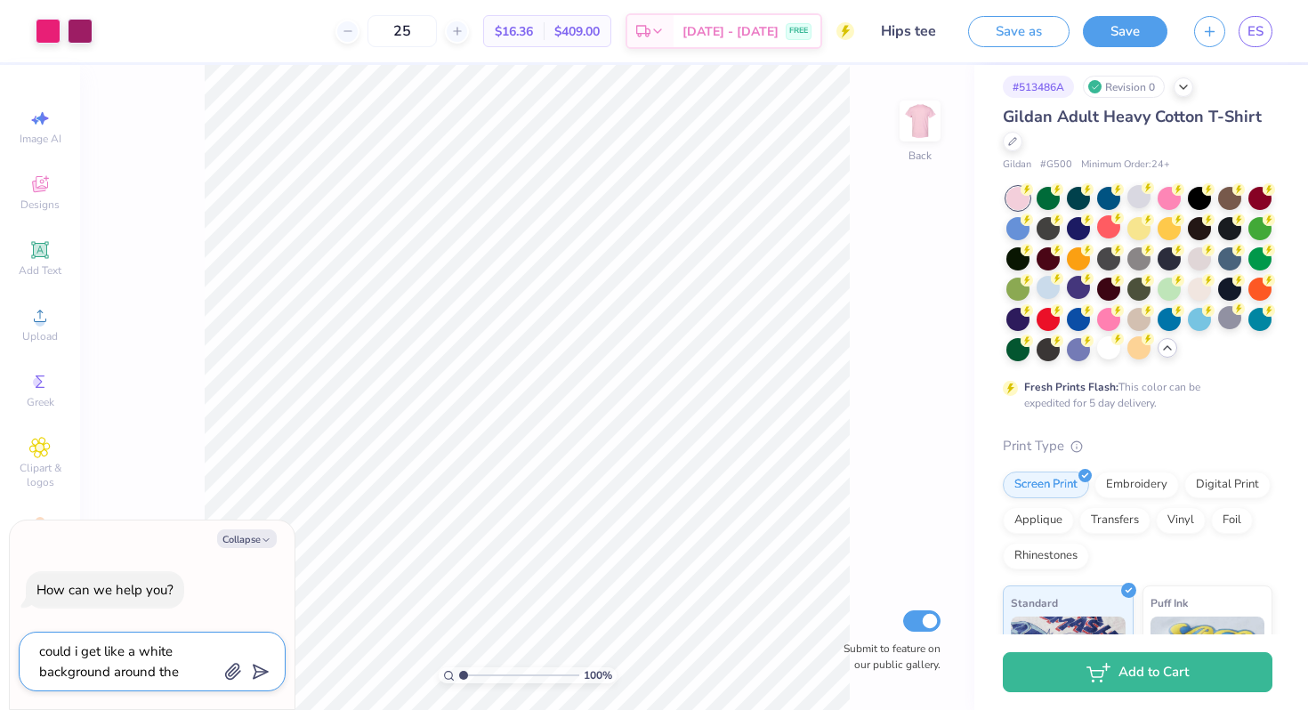
type textarea "could i get like a white background around the"
type textarea "x"
type textarea "could i get like a white background around the d"
type textarea "x"
type textarea "could i get like a white background around the de"
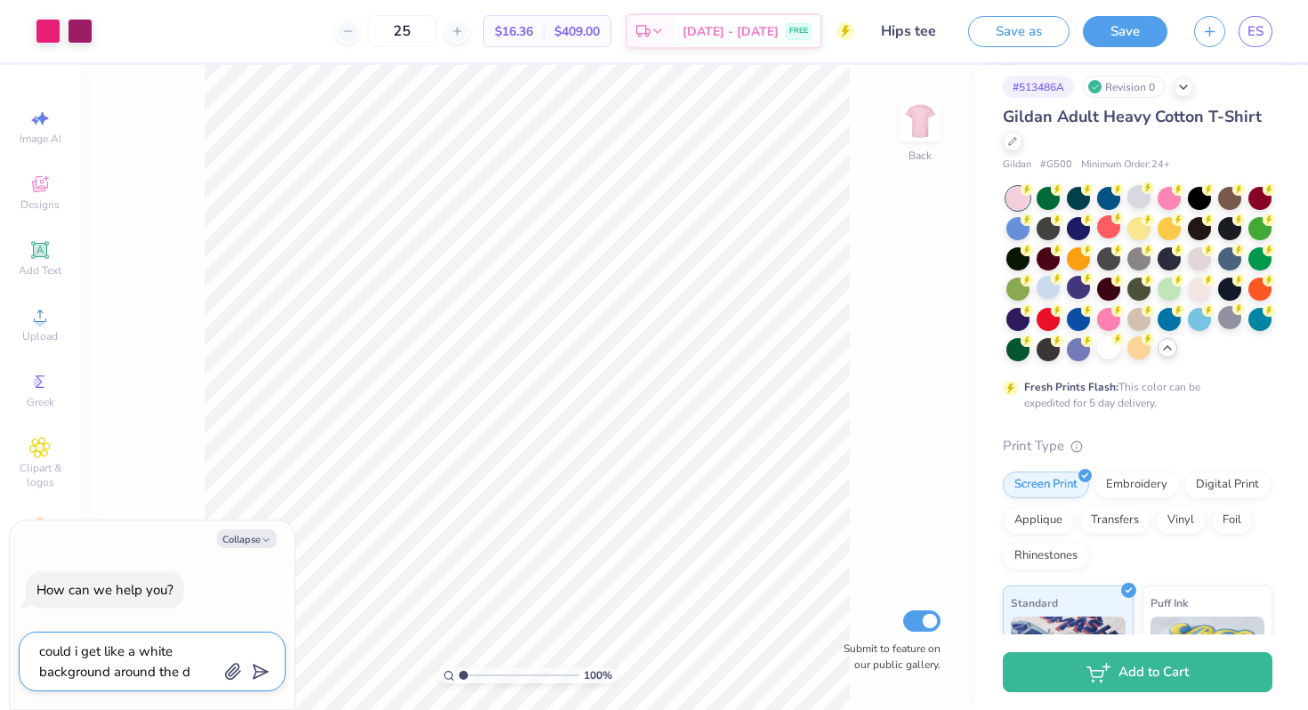
type textarea "x"
type textarea "could i get like a white background around the des"
type textarea "x"
type textarea "could i get like a white background around the desi"
type textarea "x"
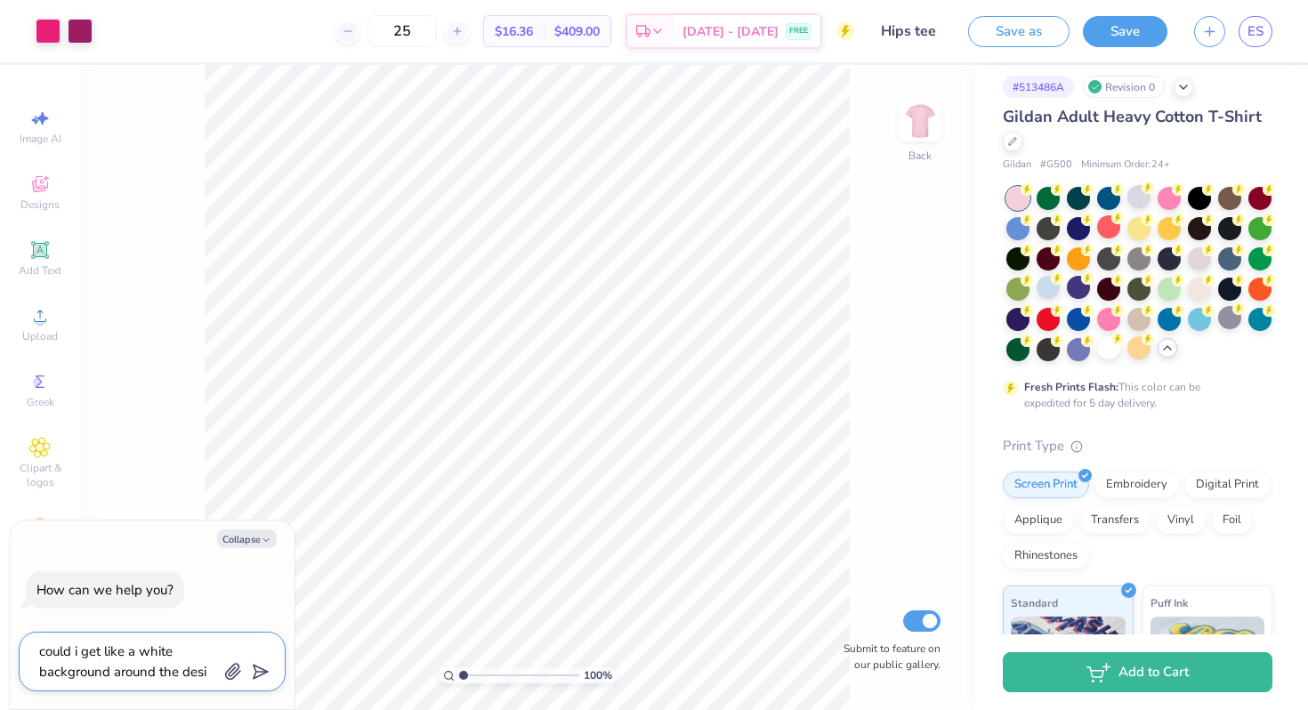
type textarea "could i get like a white background around the desib"
type textarea "x"
type textarea "could i get like a white background around the desi"
type textarea "x"
type textarea "could i get like a white background around the desig"
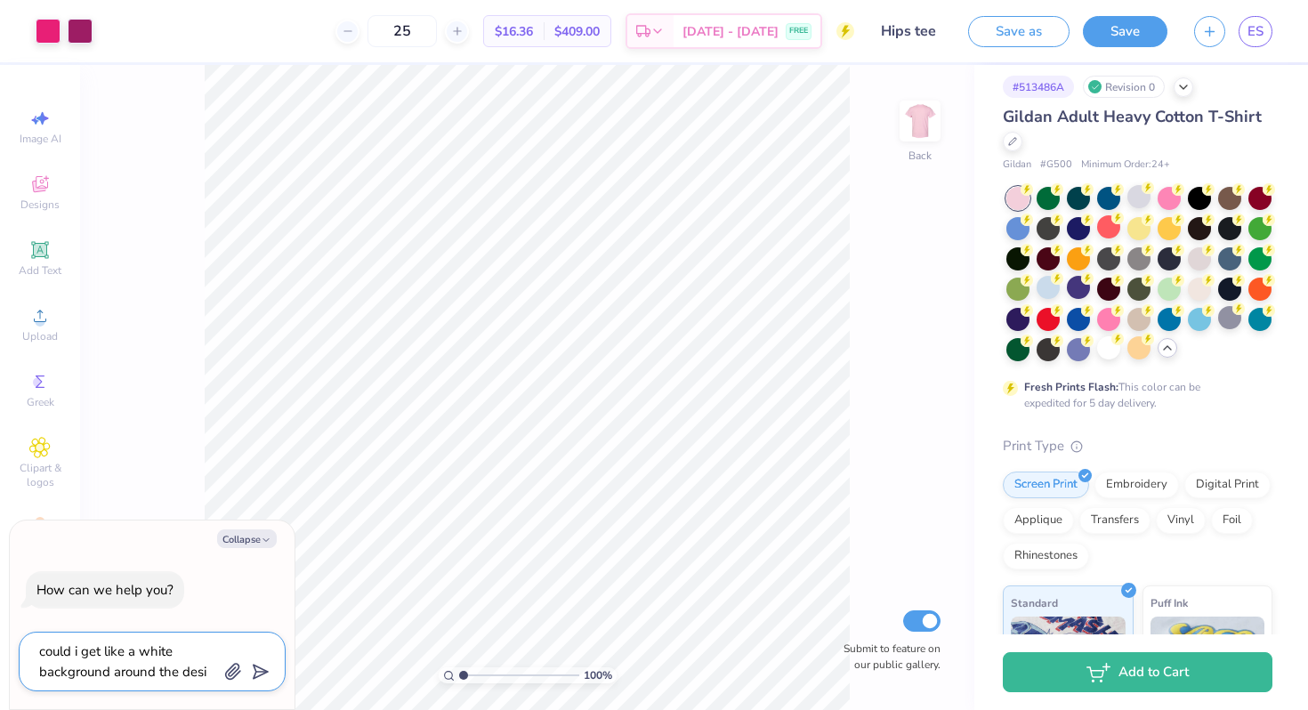
type textarea "x"
type textarea "could i get like a white background around the design"
type textarea "x"
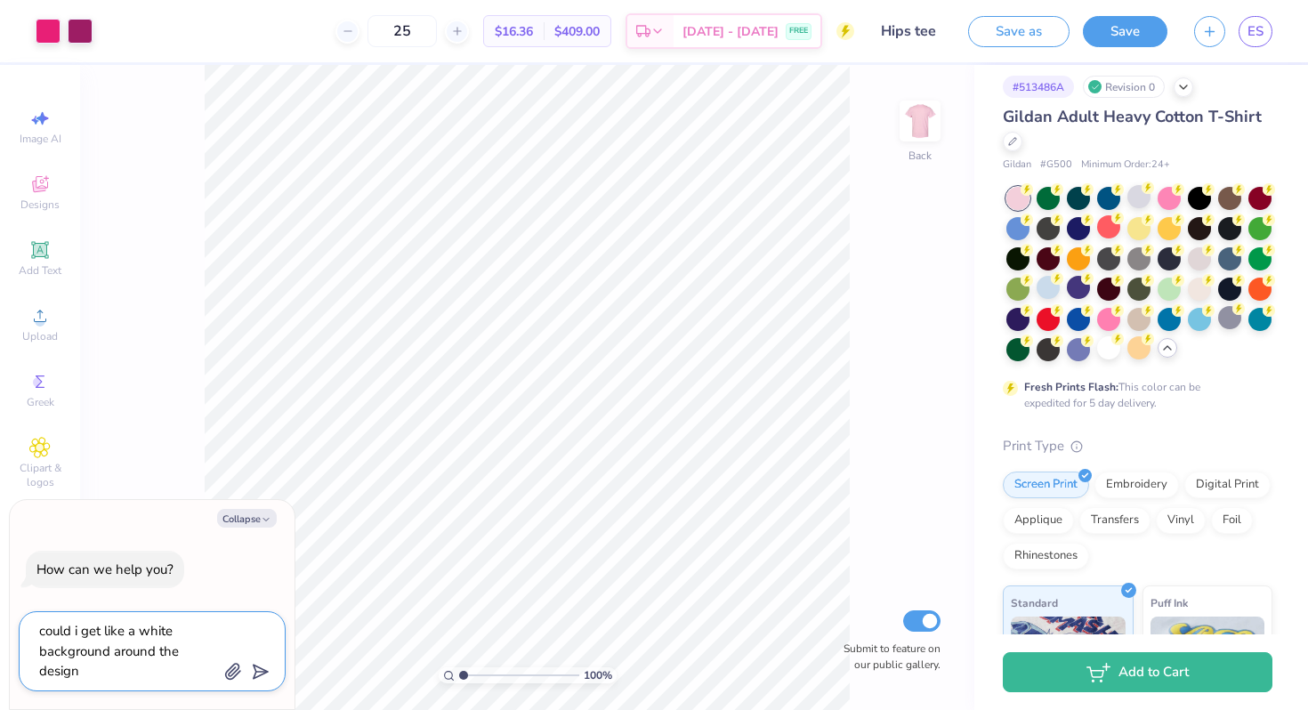
type textarea "could i get like a white background around the design?"
type textarea "x"
type textarea "could i get like a white background around the design?"
type textarea "x"
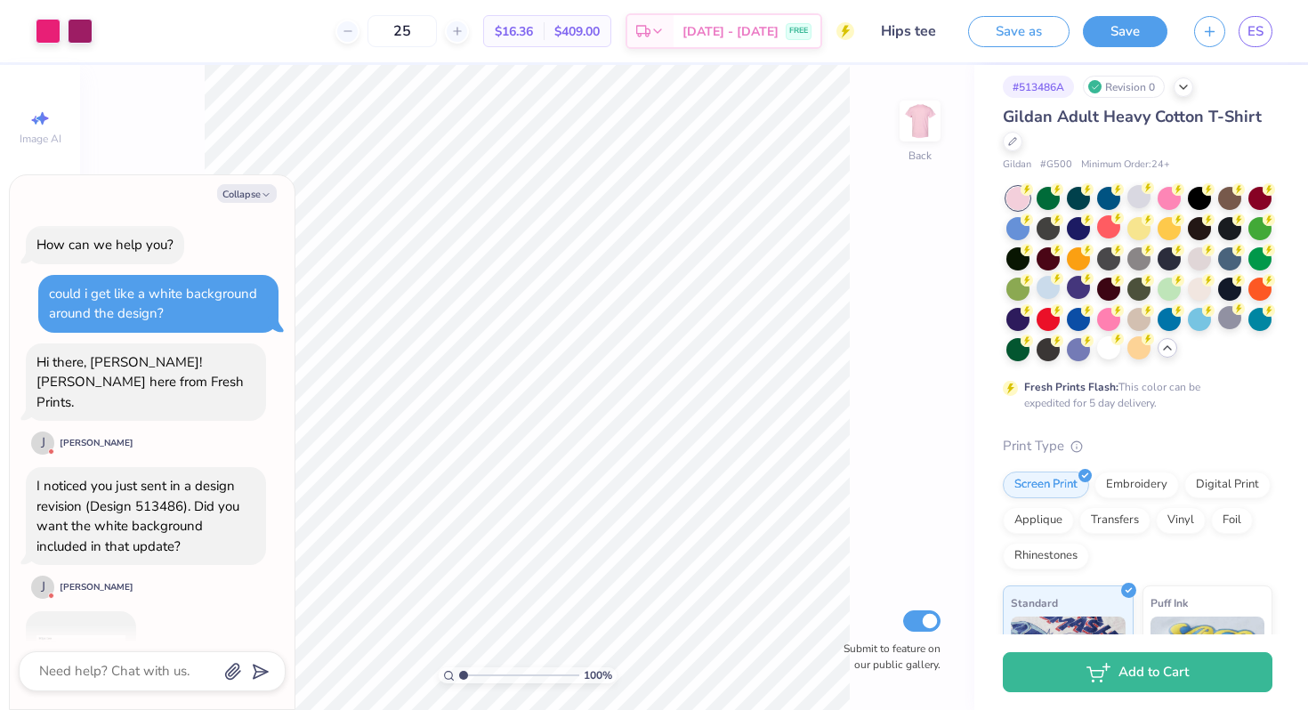
scroll to position [105, 0]
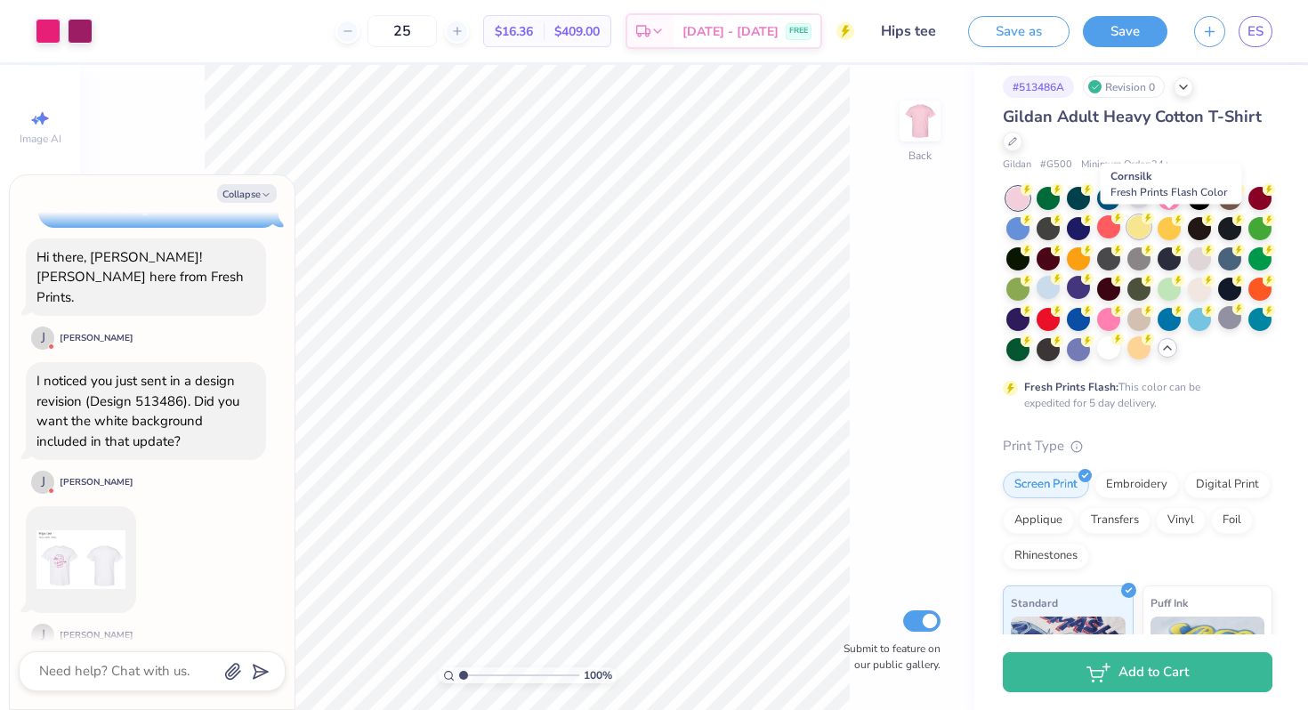
click at [1151, 226] on div at bounding box center [1138, 226] width 23 height 23
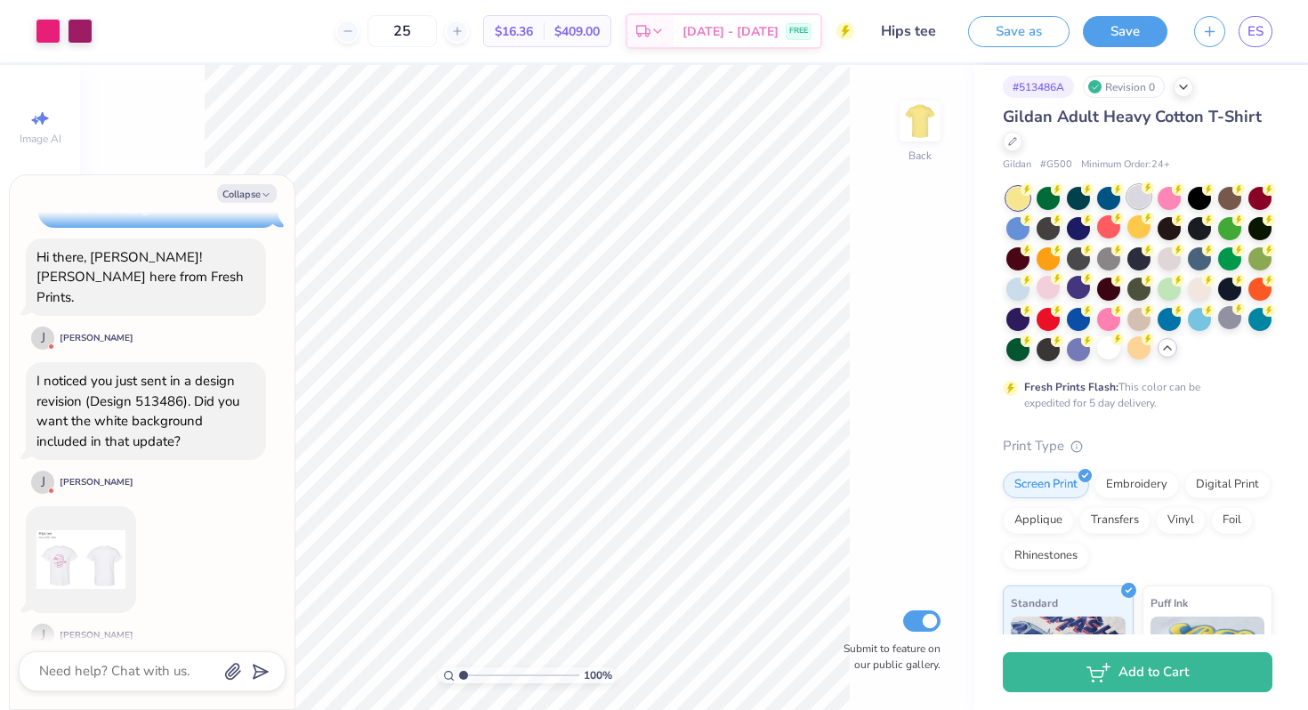
click at [1134, 198] on div at bounding box center [1138, 196] width 23 height 23
click at [1060, 292] on div at bounding box center [1048, 287] width 23 height 23
type textarea "x"
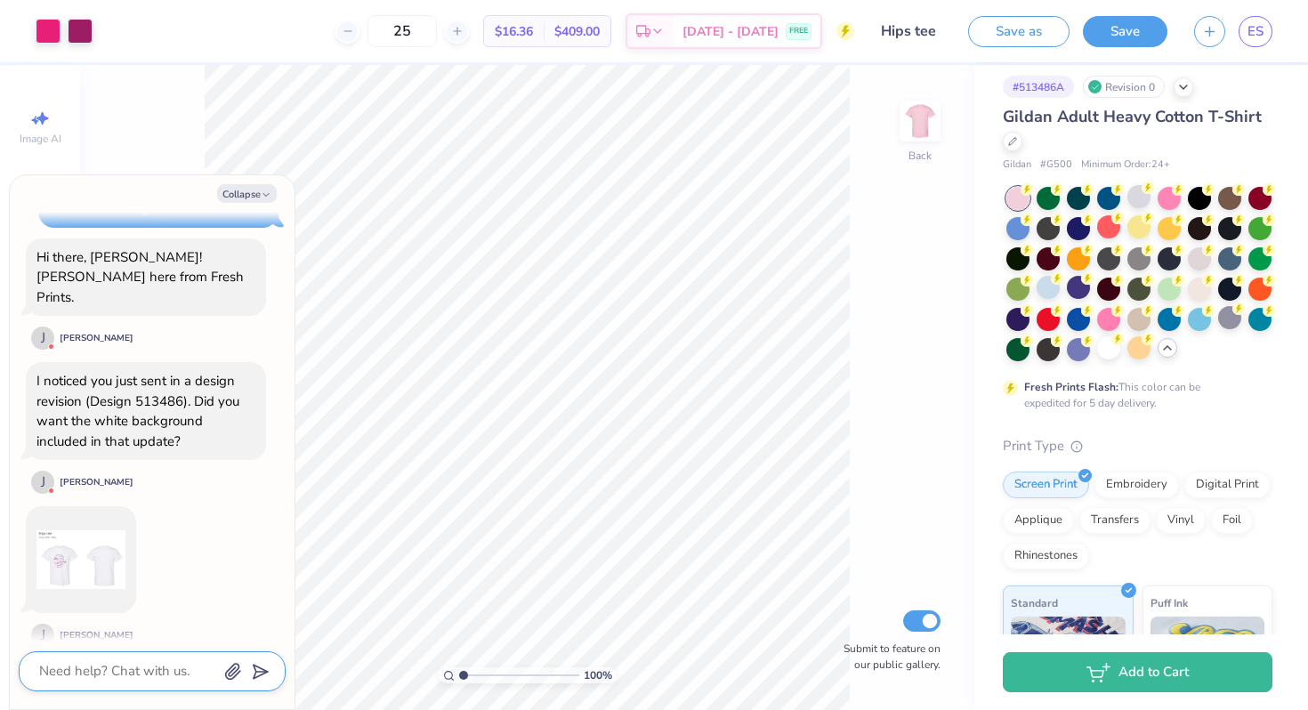
click at [122, 672] on textarea at bounding box center [127, 671] width 181 height 24
type textarea "y"
type textarea "x"
type textarea "ye"
type textarea "x"
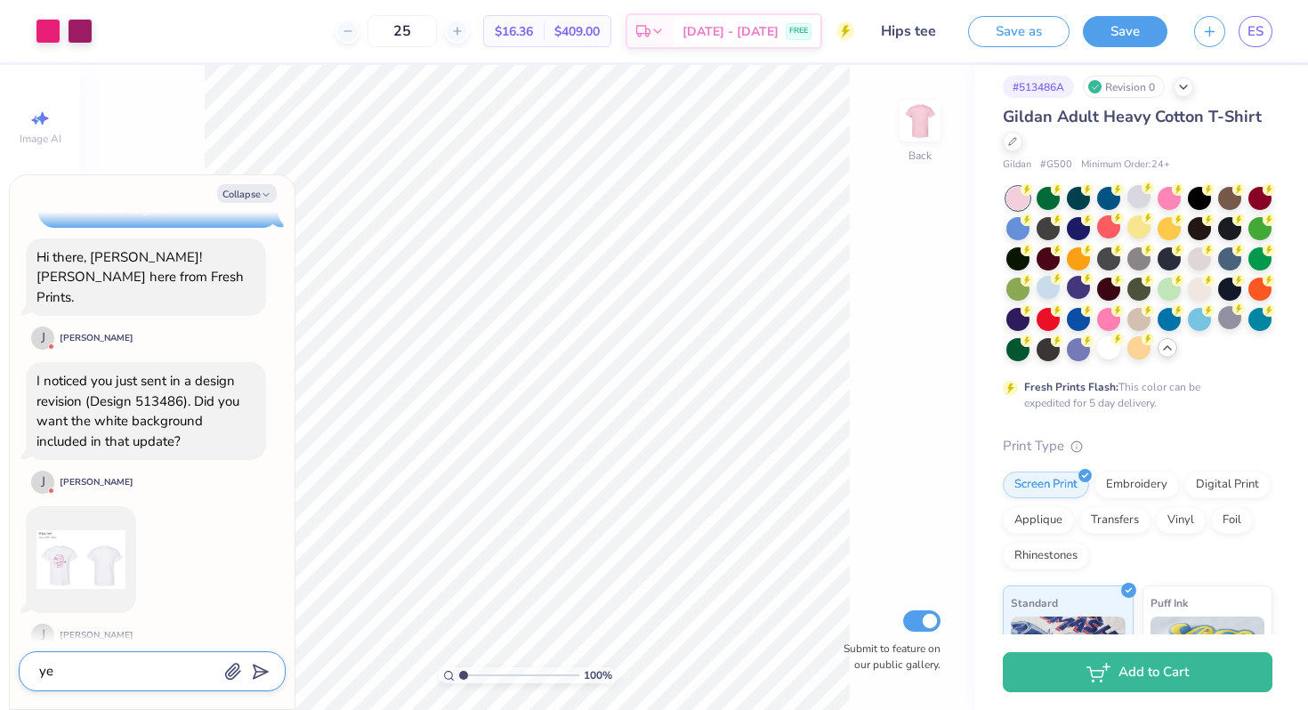
type textarea "yes"
type textarea "x"
type textarea "yes"
type textarea "x"
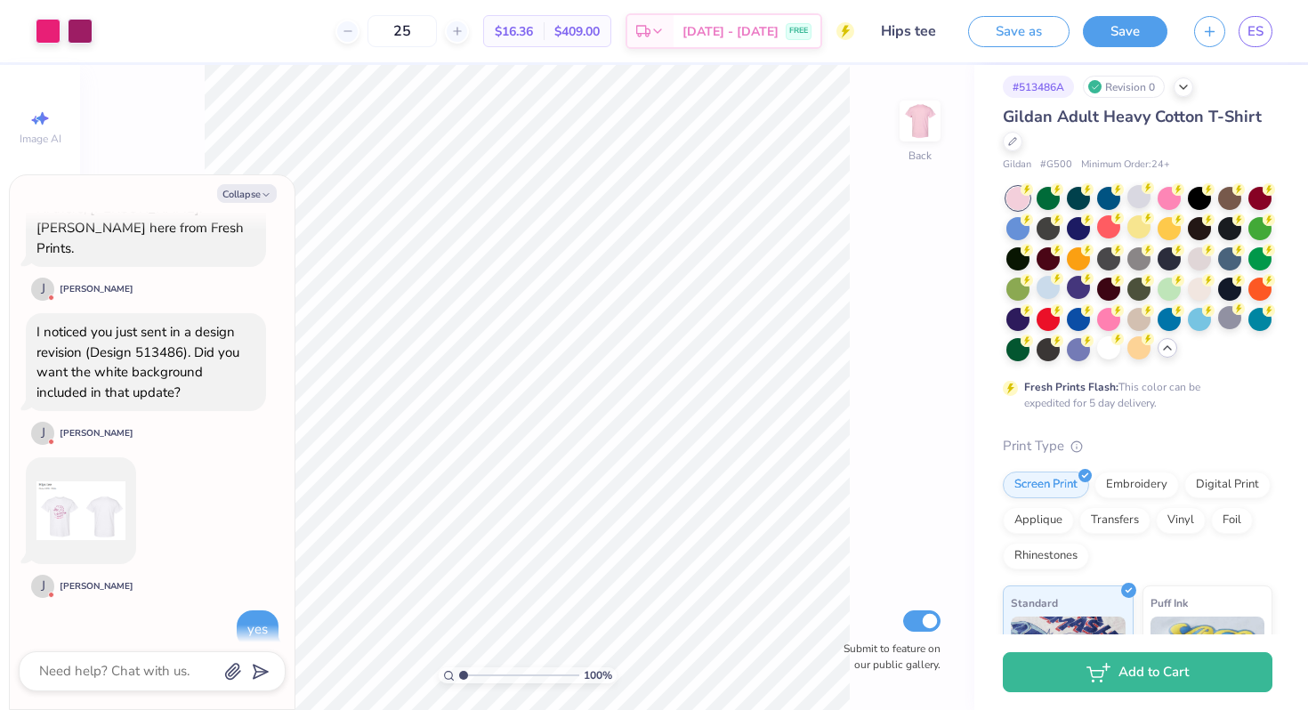
type textarea "x"
